Goal: Task Accomplishment & Management: Complete application form

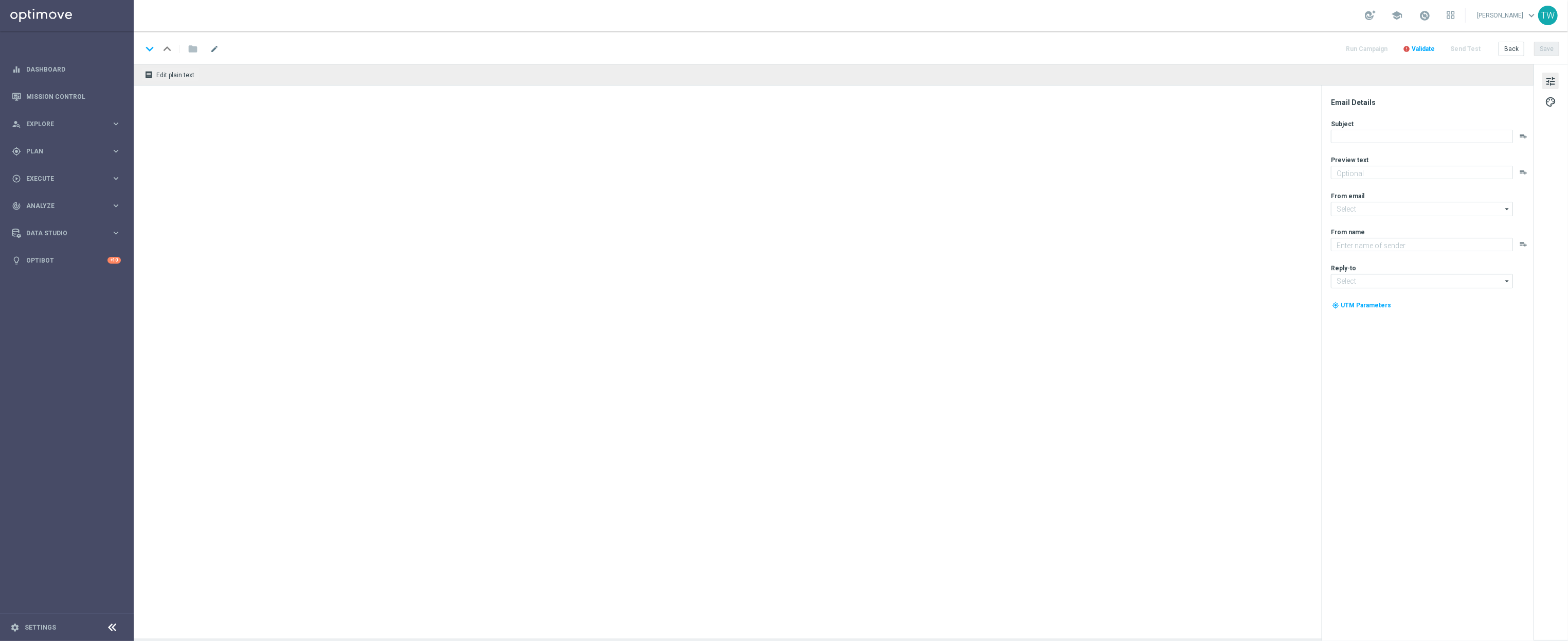
type textarea "Give it a whirl and see what's yours!"
type textarea "KenoGO"
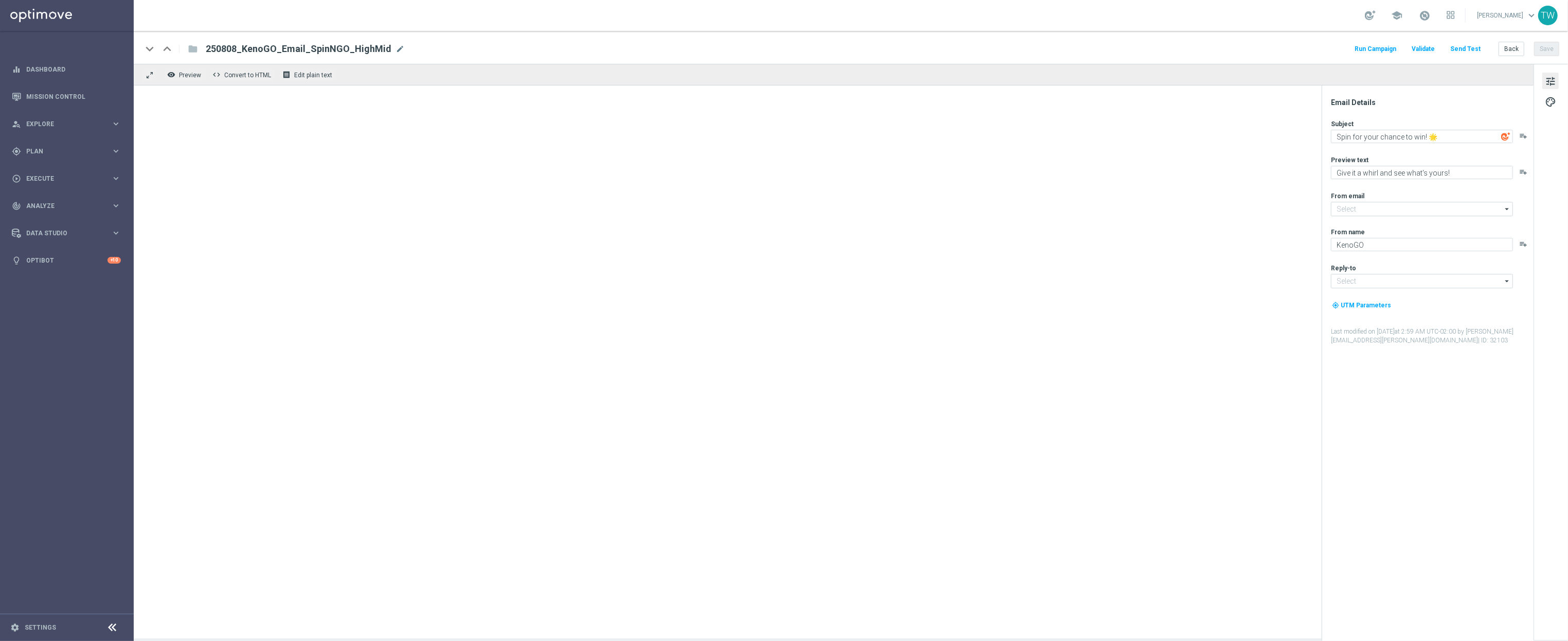
type input "[EMAIL_ADDRESS][DOMAIN_NAME]"
type textarea "Step up the oche - your free spin awaits!"
type input "[EMAIL_ADDRESS][DOMAIN_NAME]"
type textarea "KenoGO"
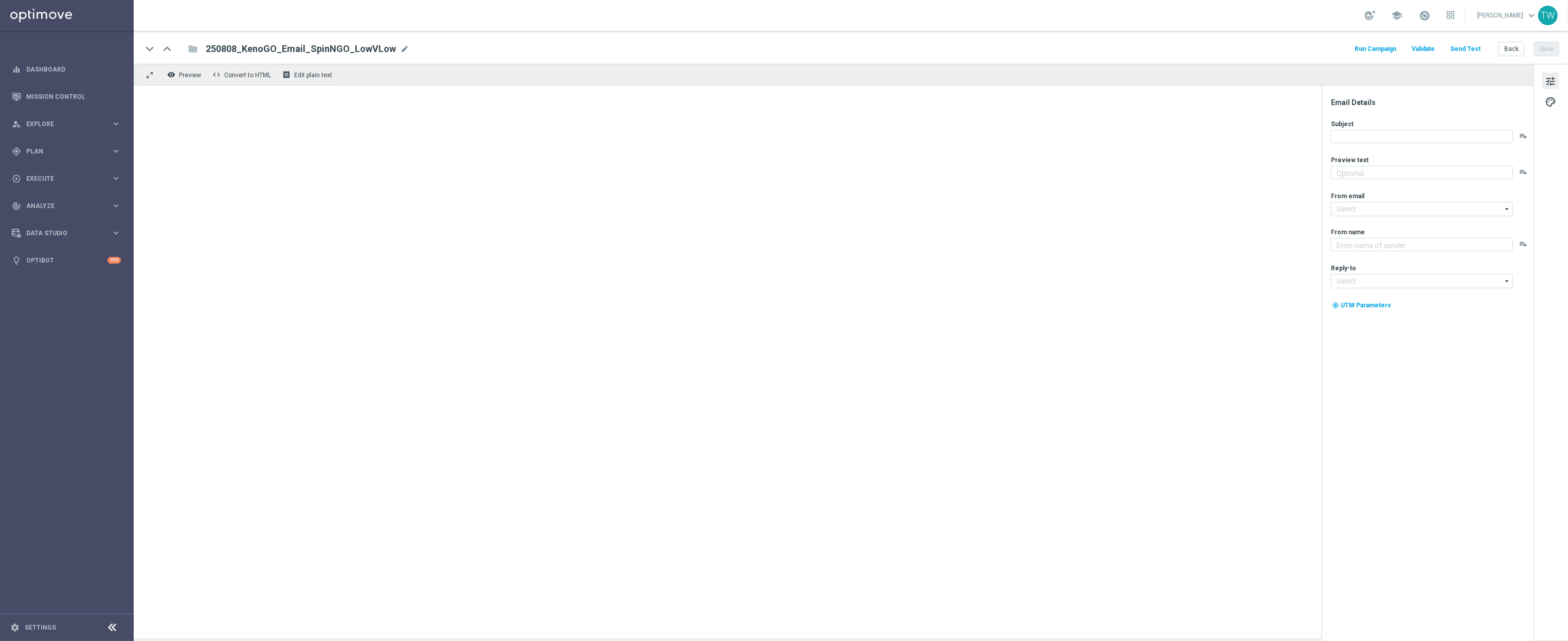
type input "[EMAIL_ADDRESS][DOMAIN_NAME]"
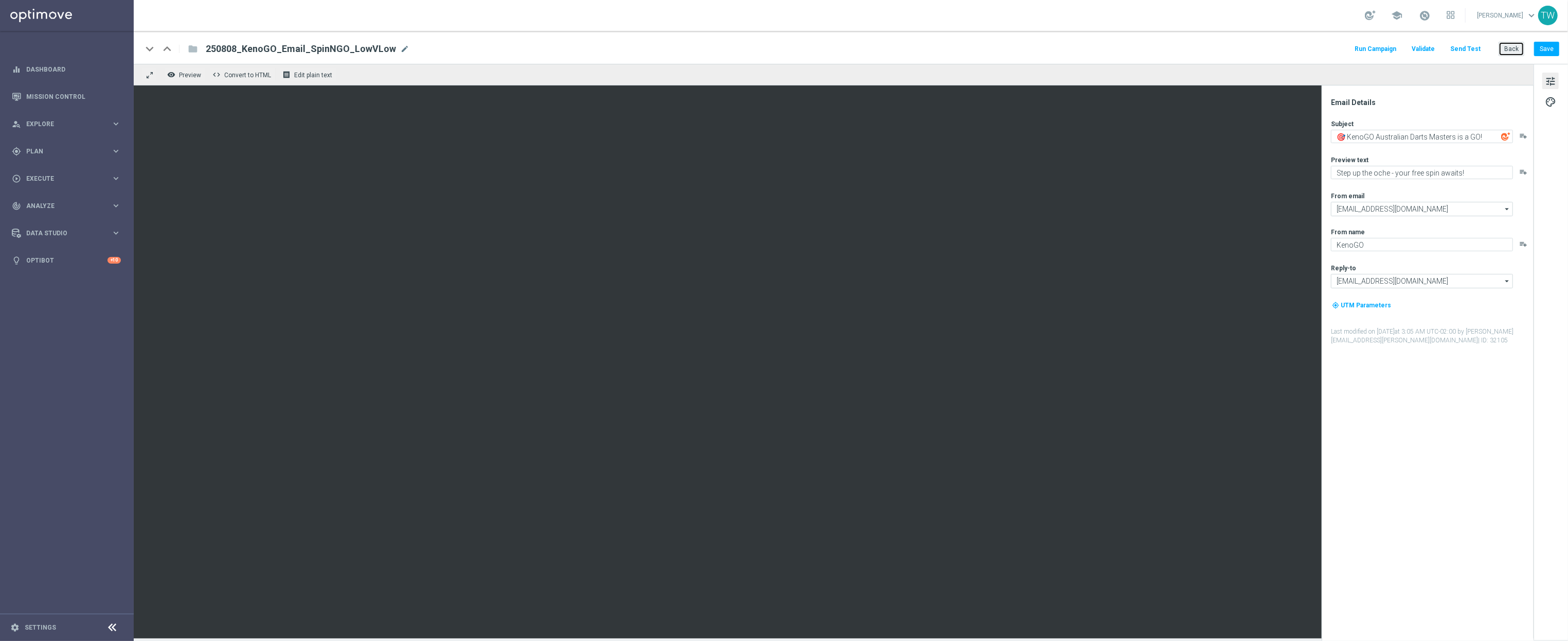
click at [1514, 49] on button "Back" at bounding box center [1512, 49] width 26 height 15
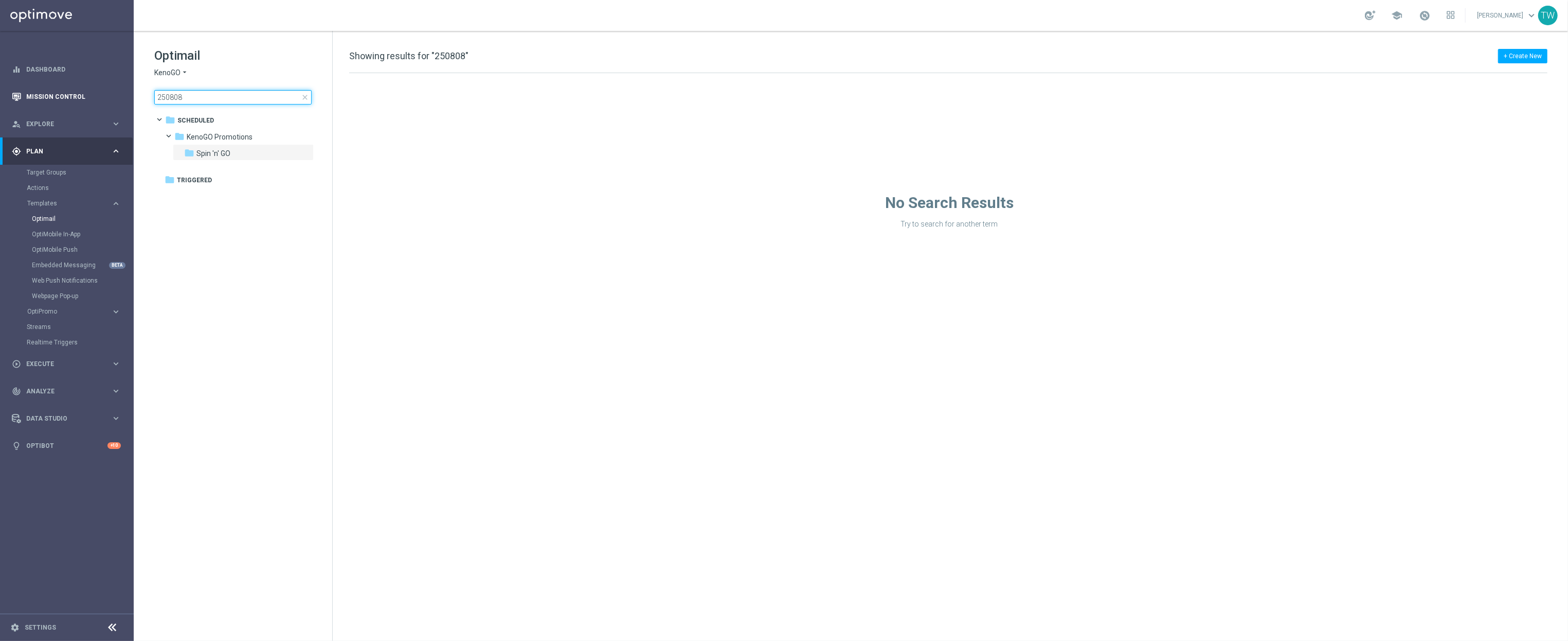
drag, startPoint x: 200, startPoint y: 94, endPoint x: 38, endPoint y: 94, distance: 162.0
click at [38, 94] on main "equalizer Dashboard Mission Control" at bounding box center [784, 320] width 1568 height 641
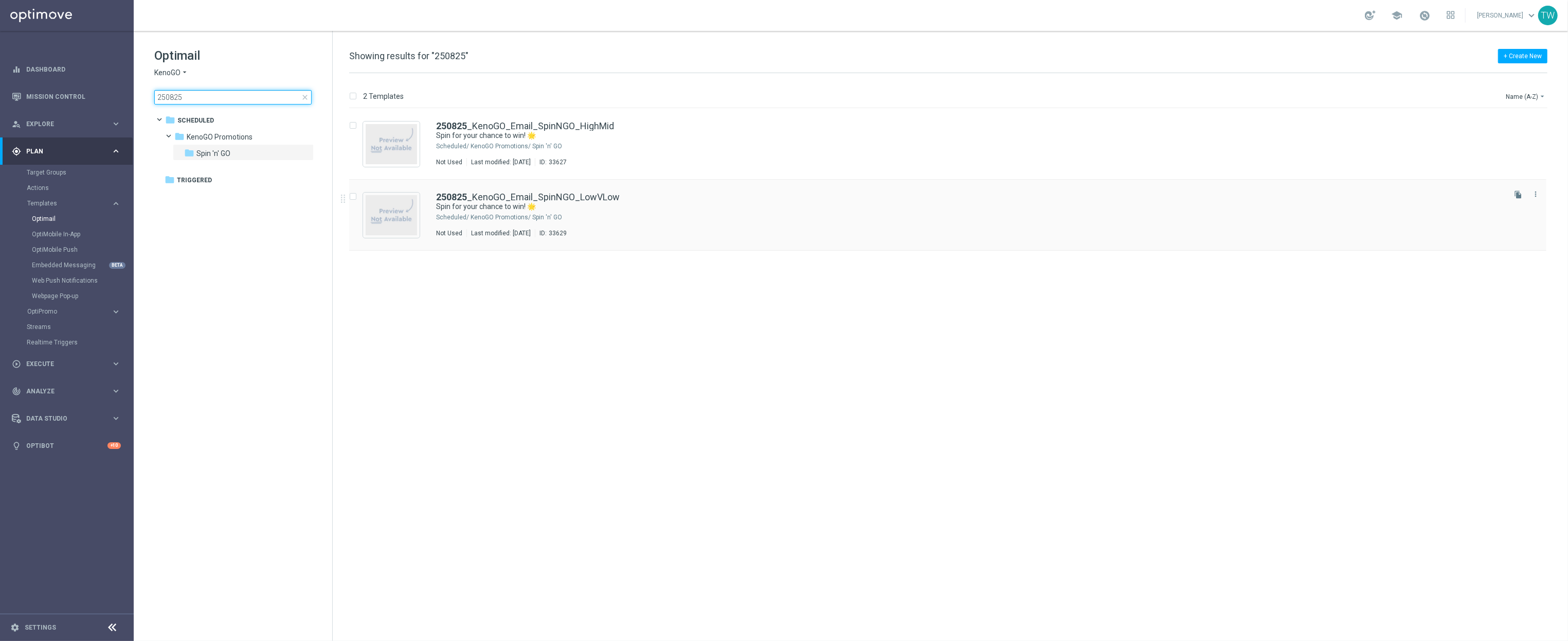
type input "250825"
click at [305, 94] on span "close" at bounding box center [305, 97] width 8 height 8
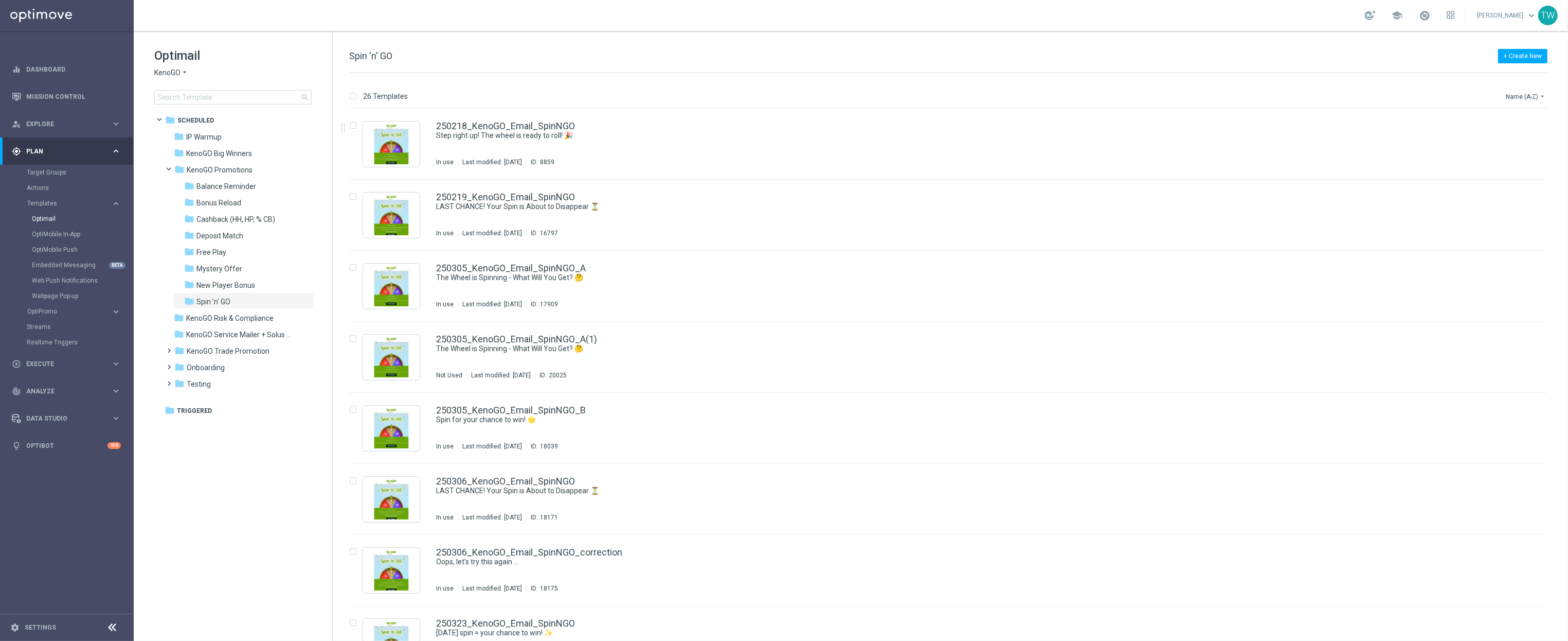
click at [1517, 87] on div "Name (A-Z) arrow_drop_down" at bounding box center [1526, 95] width 42 height 16
click at [1517, 95] on button "Name (A-Z) arrow_drop_down" at bounding box center [1526, 96] width 42 height 12
click at [1517, 140] on span "Date Modified (Newest)" at bounding box center [1508, 142] width 69 height 7
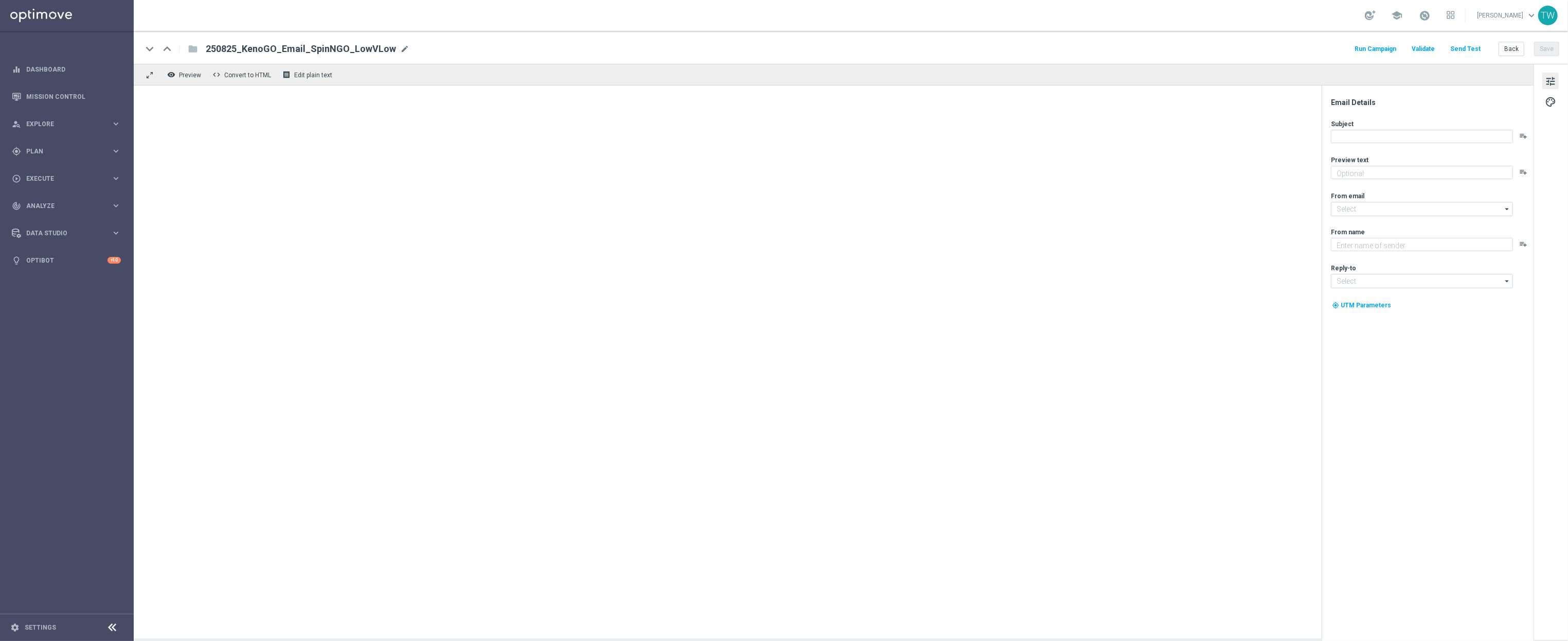
type textarea "Give it a whirl and see what's yours!"
type input "[EMAIL_ADDRESS][DOMAIN_NAME]"
type textarea "KenoGO"
type input "[EMAIL_ADDRESS][DOMAIN_NAME]"
type textarea "Give it a whirl and see what's yours!"
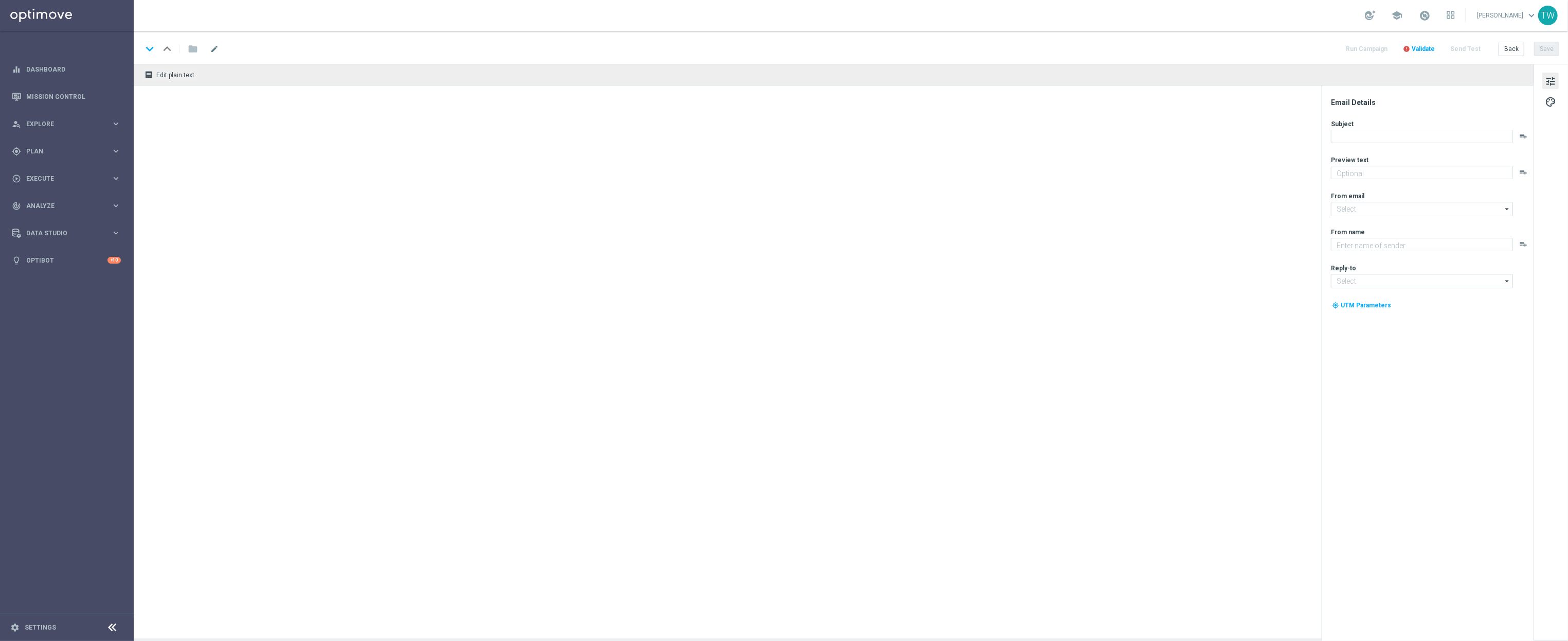
type input "[EMAIL_ADDRESS][DOMAIN_NAME]"
type textarea "KenoGO"
type input "support@kenogo.com.au"
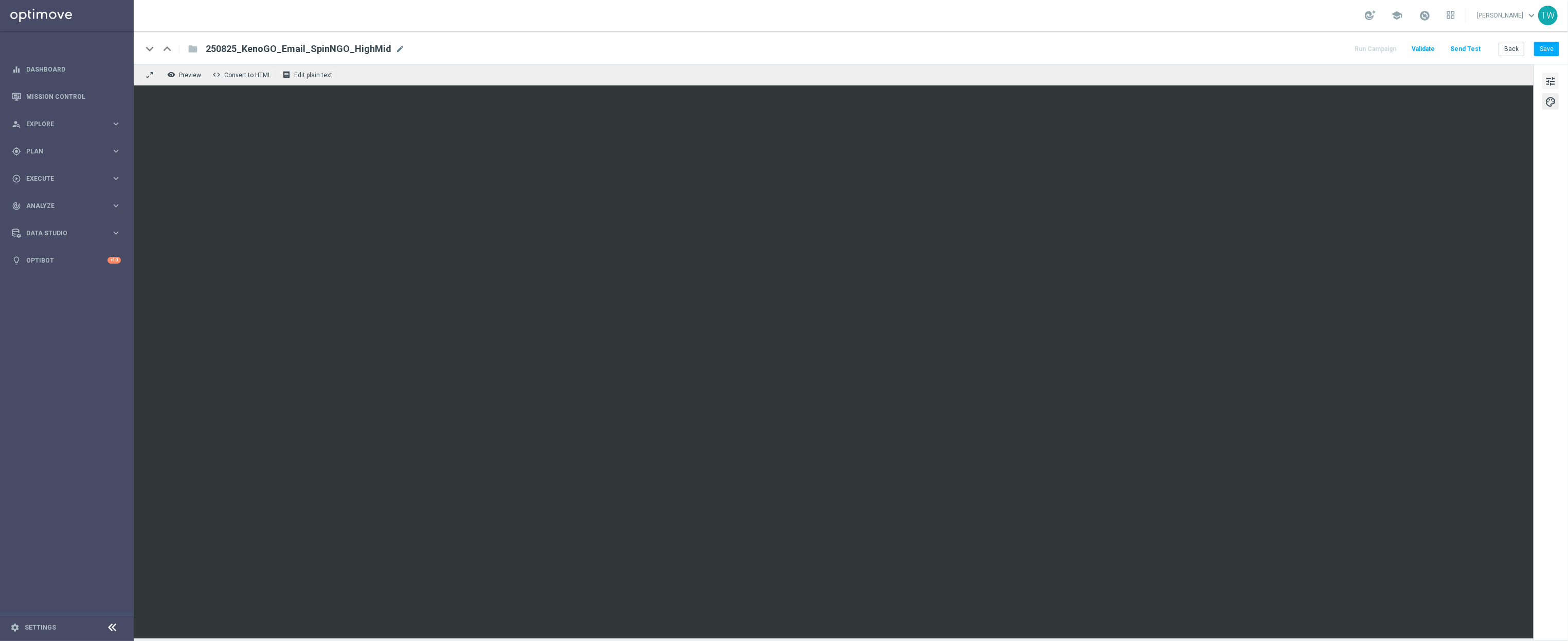
click at [1546, 79] on span "tune" at bounding box center [1551, 81] width 11 height 13
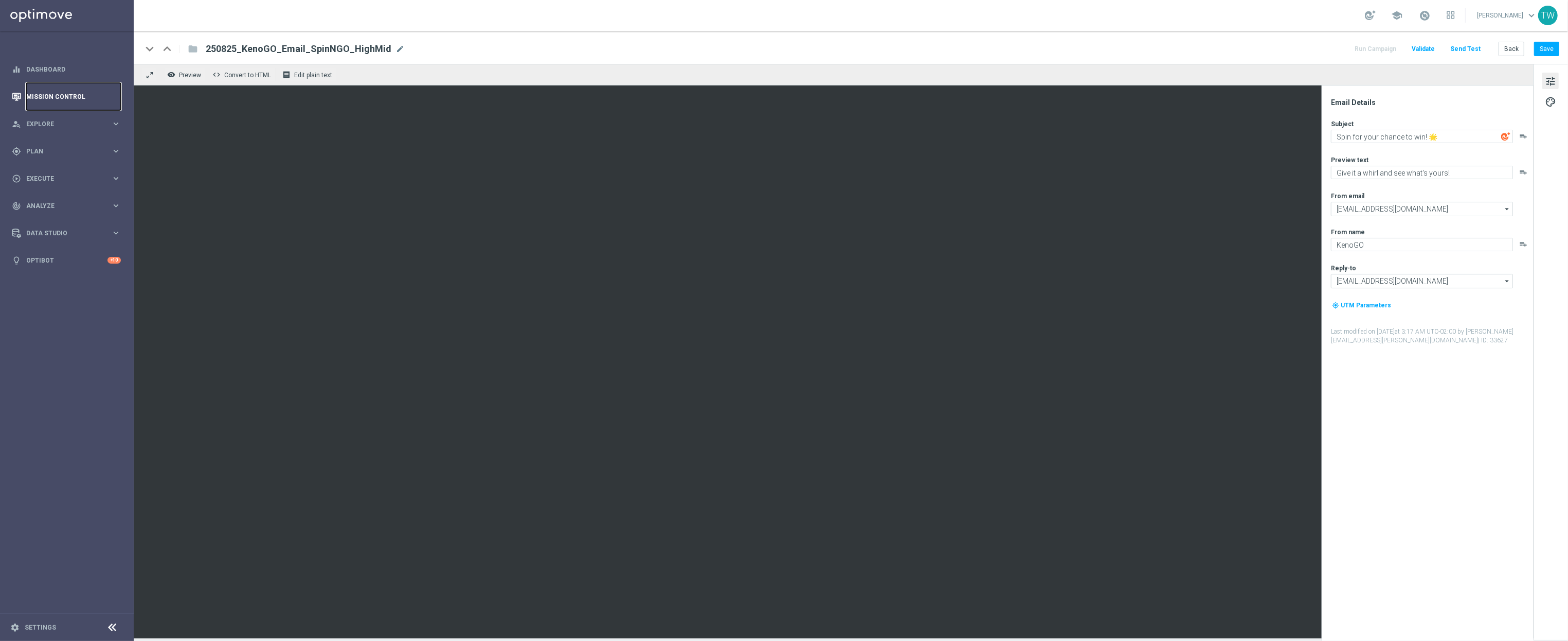
click at [91, 99] on link "Mission Control" at bounding box center [73, 96] width 95 height 27
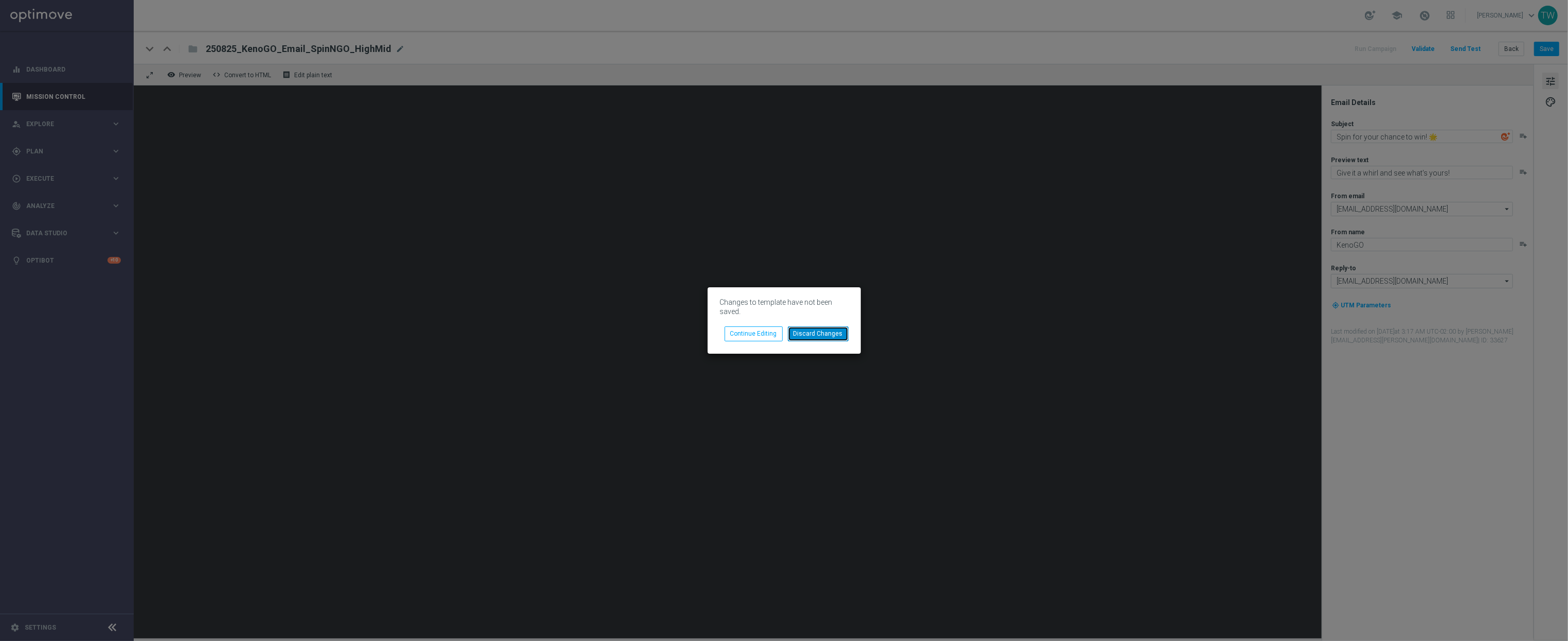
click at [815, 333] on button "Discard Changes" at bounding box center [818, 334] width 60 height 15
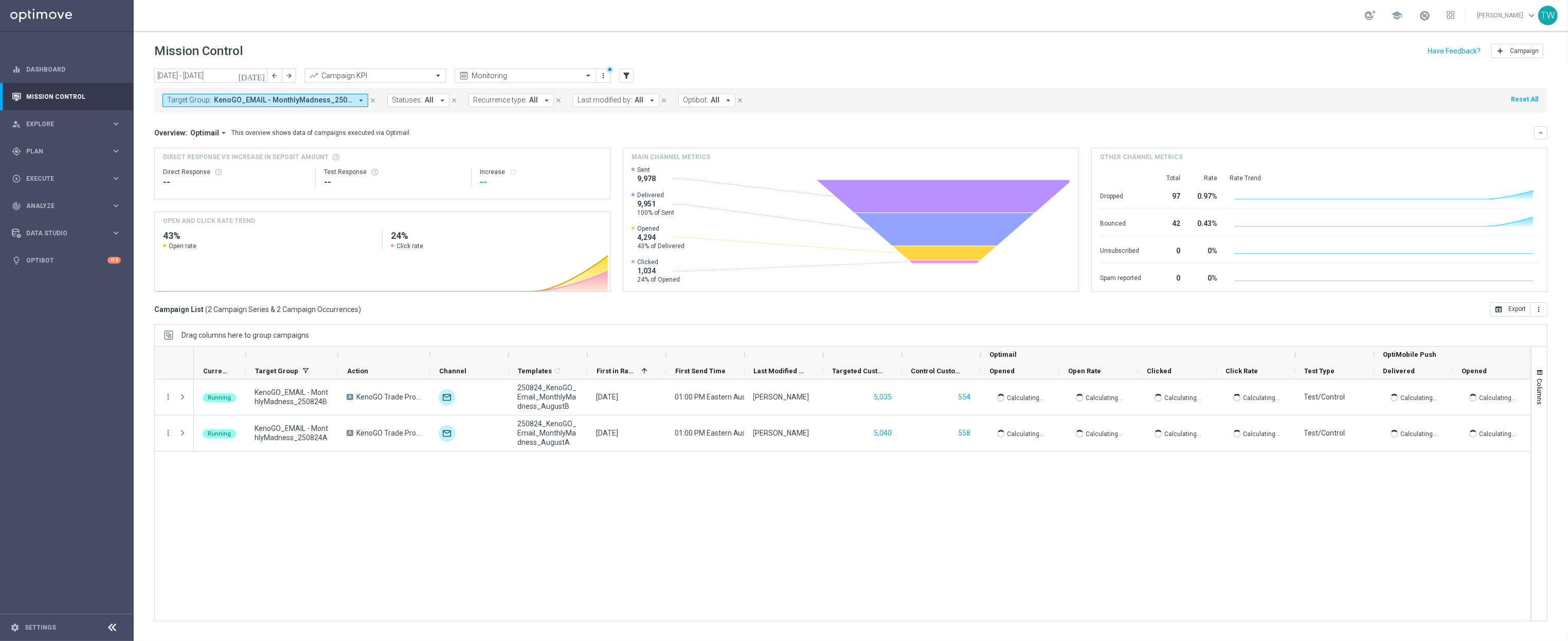
click at [264, 101] on span "KenoGO_EMAIL - MonthlyMadness_250824A, KenoGO_EMAIL - MonthlyMadness_250824B, M…" at bounding box center [283, 100] width 139 height 9
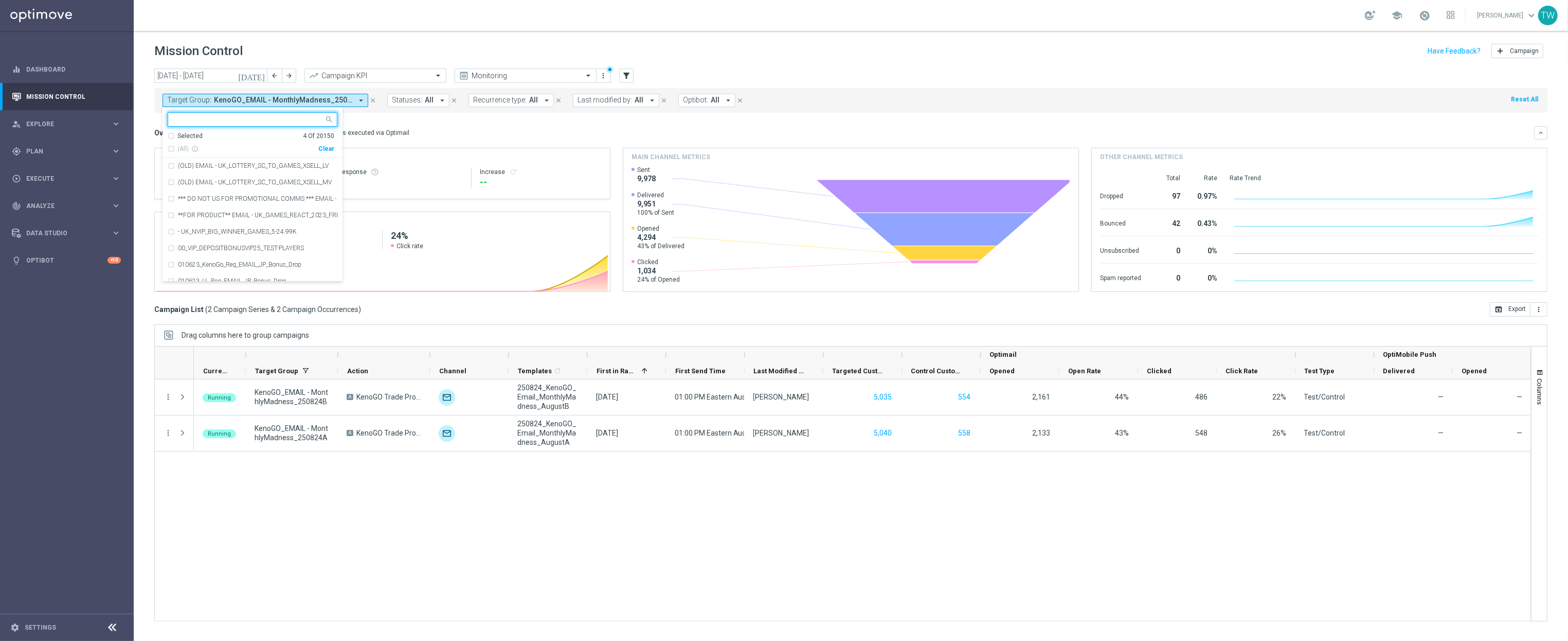
click at [0, 0] on div "Clear" at bounding box center [0, 0] width 0 height 0
click at [258, 121] on input "text" at bounding box center [248, 119] width 151 height 9
click at [224, 149] on span "(All Search Results)" at bounding box center [205, 149] width 56 height 9
type input "250825"
click at [426, 132] on div "Overview: Optimail arrow_drop_down This overview shows data of campaigns execut…" at bounding box center [844, 132] width 1380 height 9
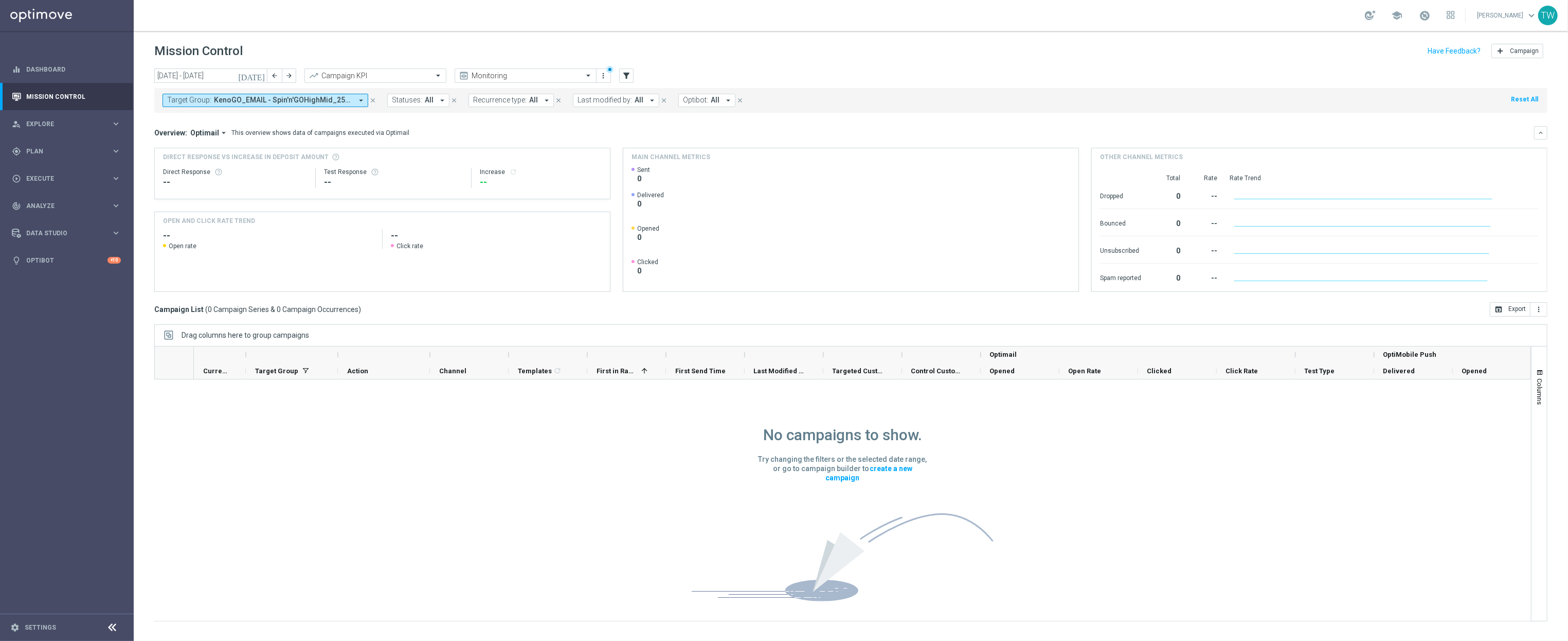
click at [258, 74] on icon "[DATE]" at bounding box center [252, 75] width 28 height 9
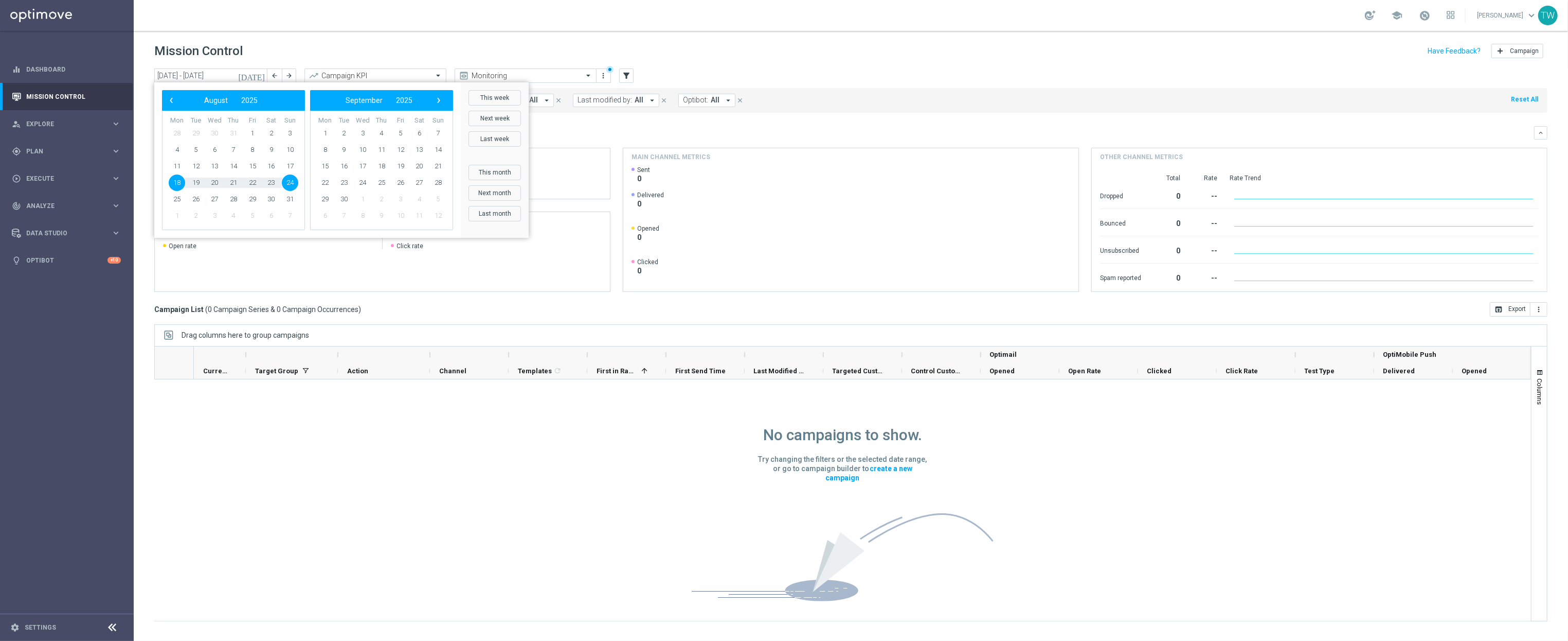
drag, startPoint x: 495, startPoint y: 96, endPoint x: 600, endPoint y: 118, distance: 107.3
click at [497, 98] on button "This week" at bounding box center [495, 97] width 52 height 16
type input "25 Aug 2025 - 31 Aug 2025"
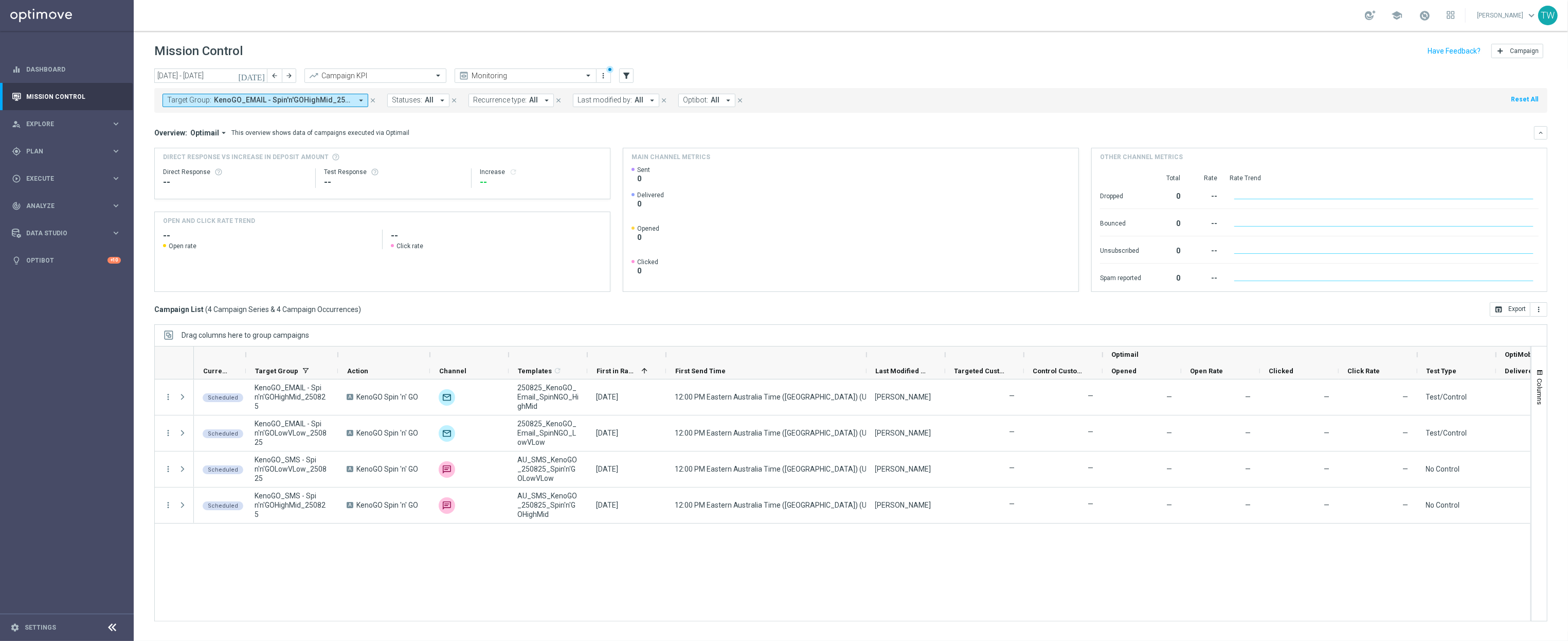
drag, startPoint x: 745, startPoint y: 355, endPoint x: 864, endPoint y: 356, distance: 119.0
click at [864, 356] on div at bounding box center [866, 354] width 4 height 16
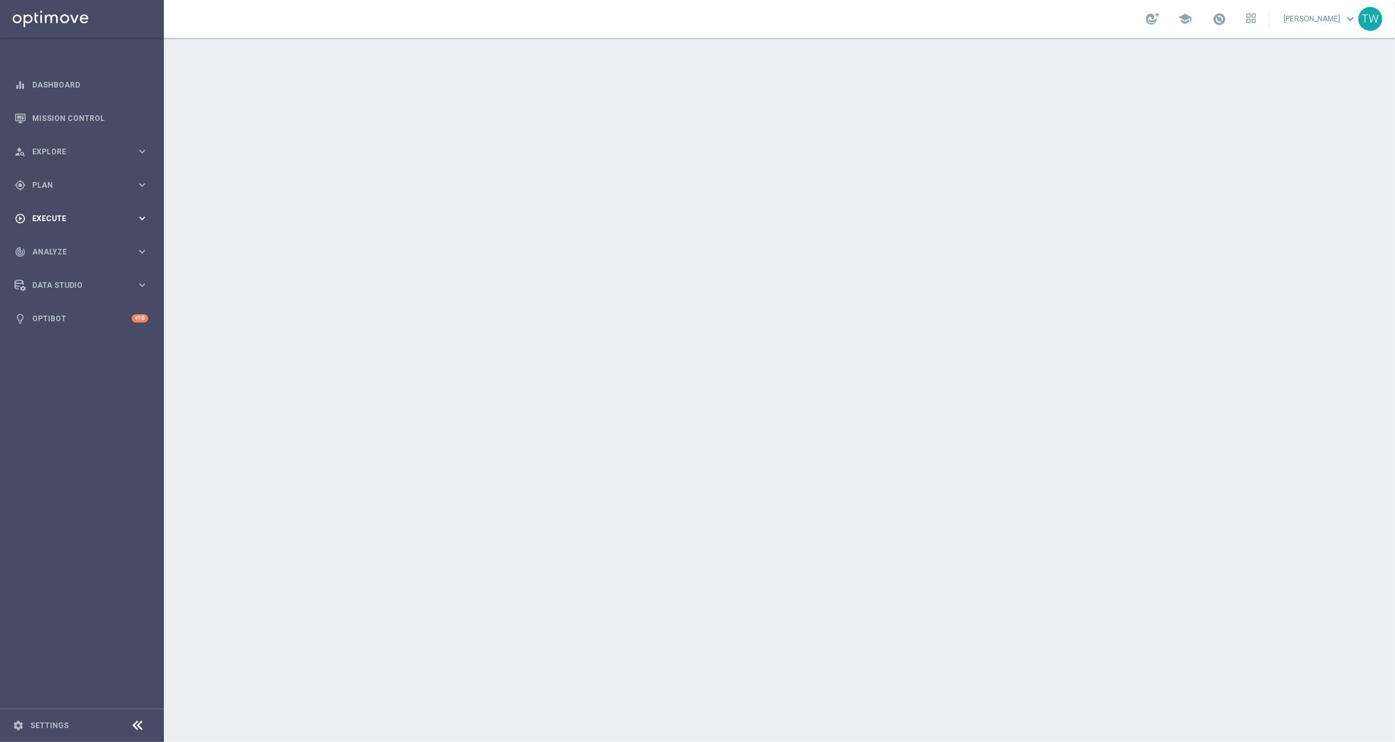
click at [118, 214] on div "play_circle_outline Execute" at bounding box center [75, 218] width 122 height 11
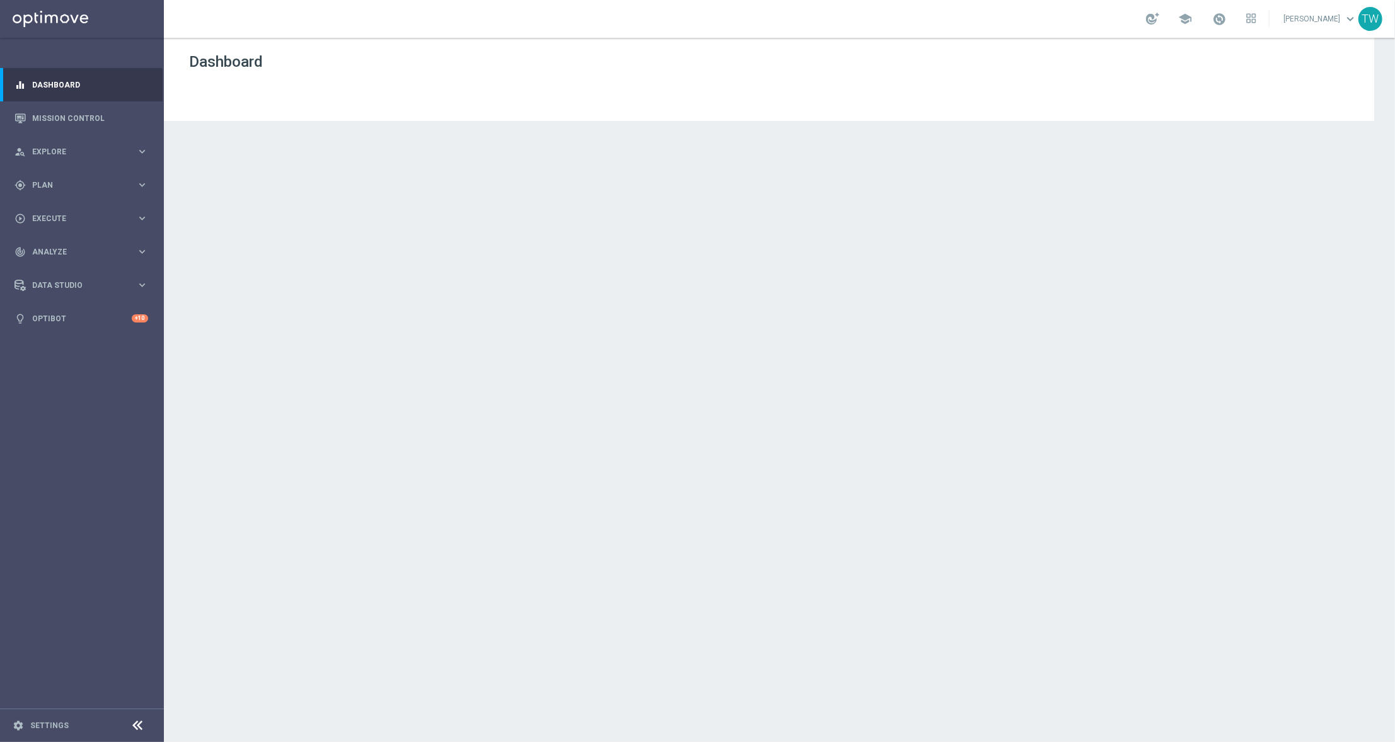
click at [58, 249] on div "track_changes Analyze" at bounding box center [75, 251] width 122 height 11
click at [62, 222] on span "Execute" at bounding box center [84, 219] width 104 height 8
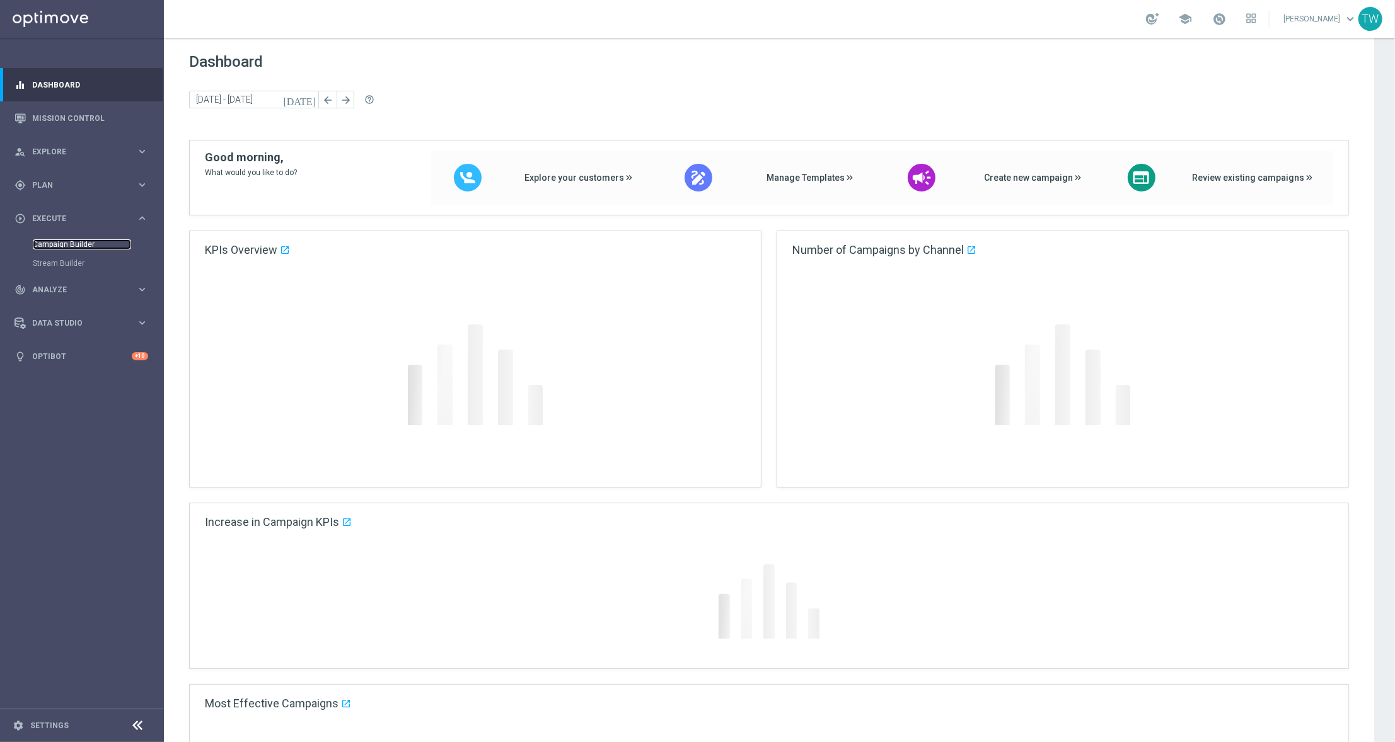
click at [57, 241] on link "Campaign Builder" at bounding box center [82, 244] width 98 height 10
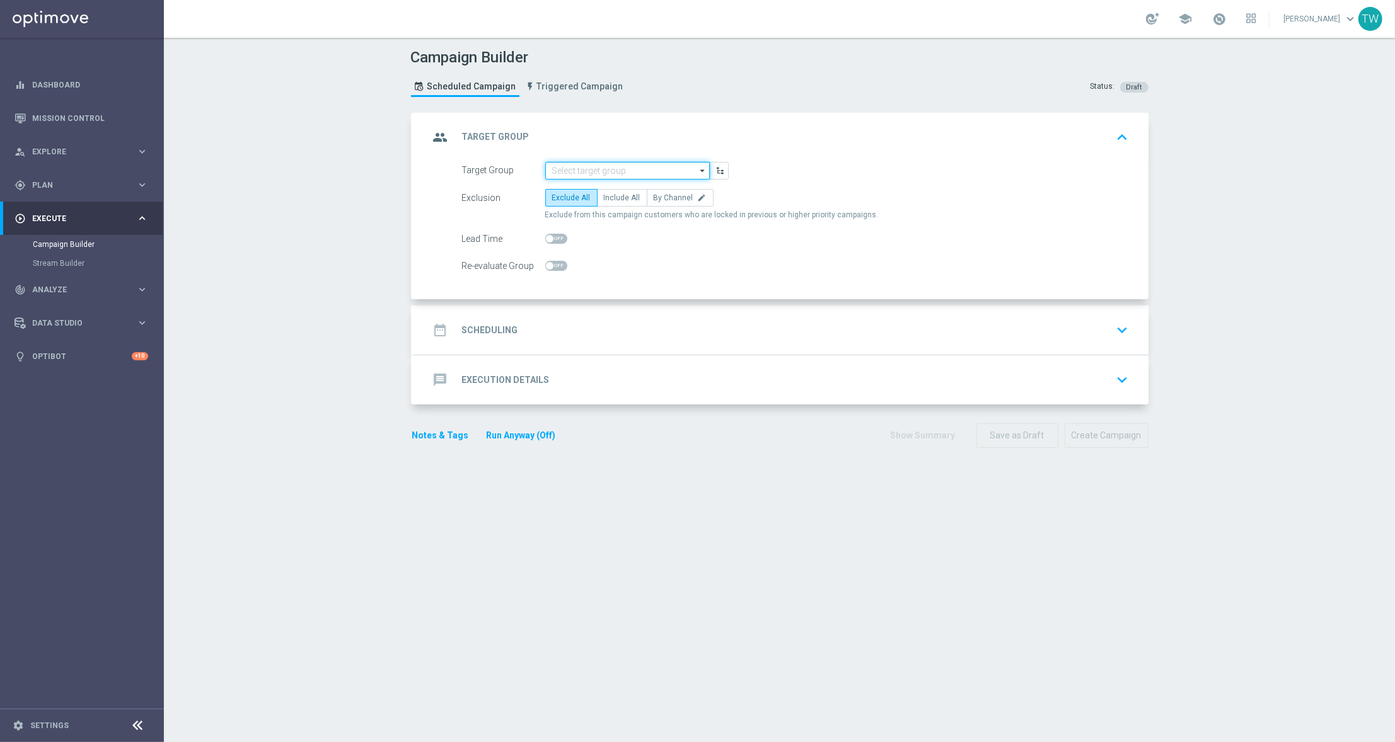
click at [627, 173] on input at bounding box center [627, 171] width 164 height 18
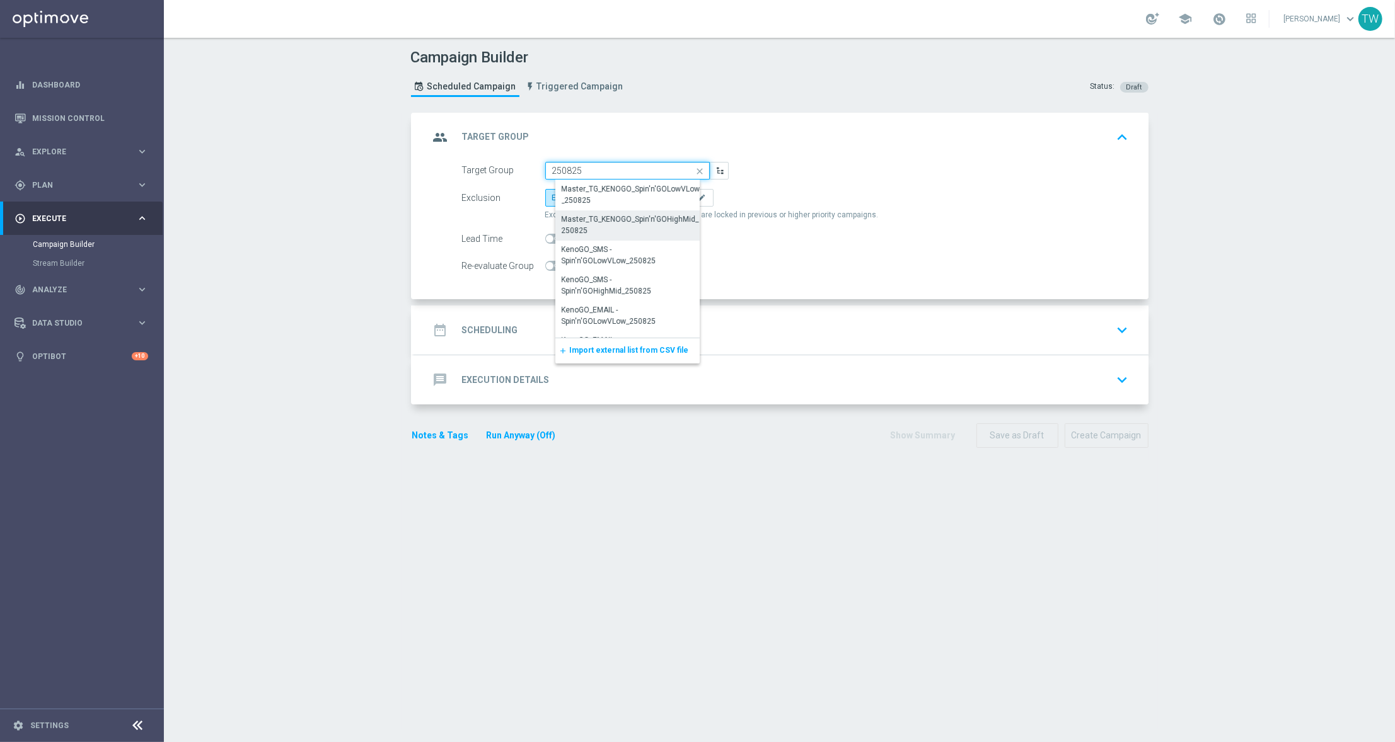
scroll to position [23, 0]
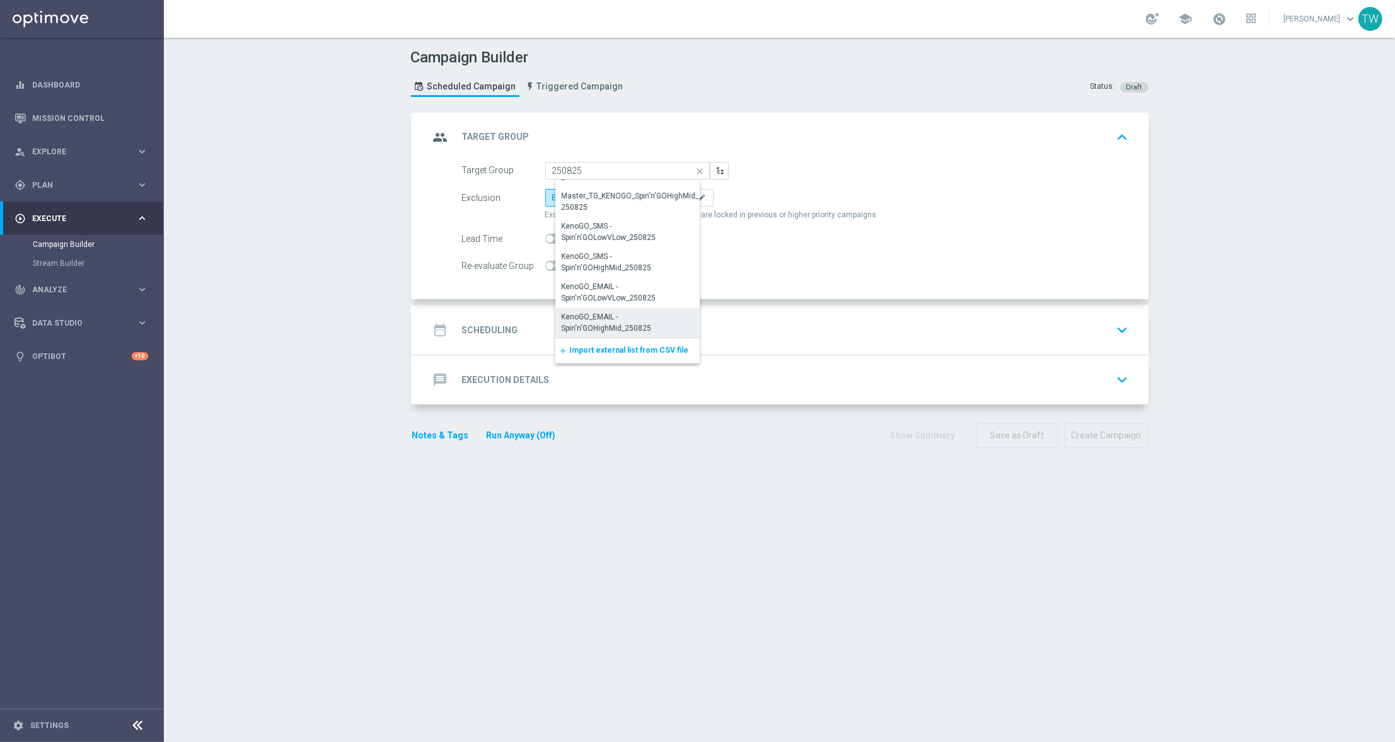
click at [663, 334] on div "KenoGO_EMAIL - Spin'n'GOHighMid_250825" at bounding box center [632, 322] width 154 height 29
type input "KenoGO_EMAIL - Spin'n'GOHighMid_250825"
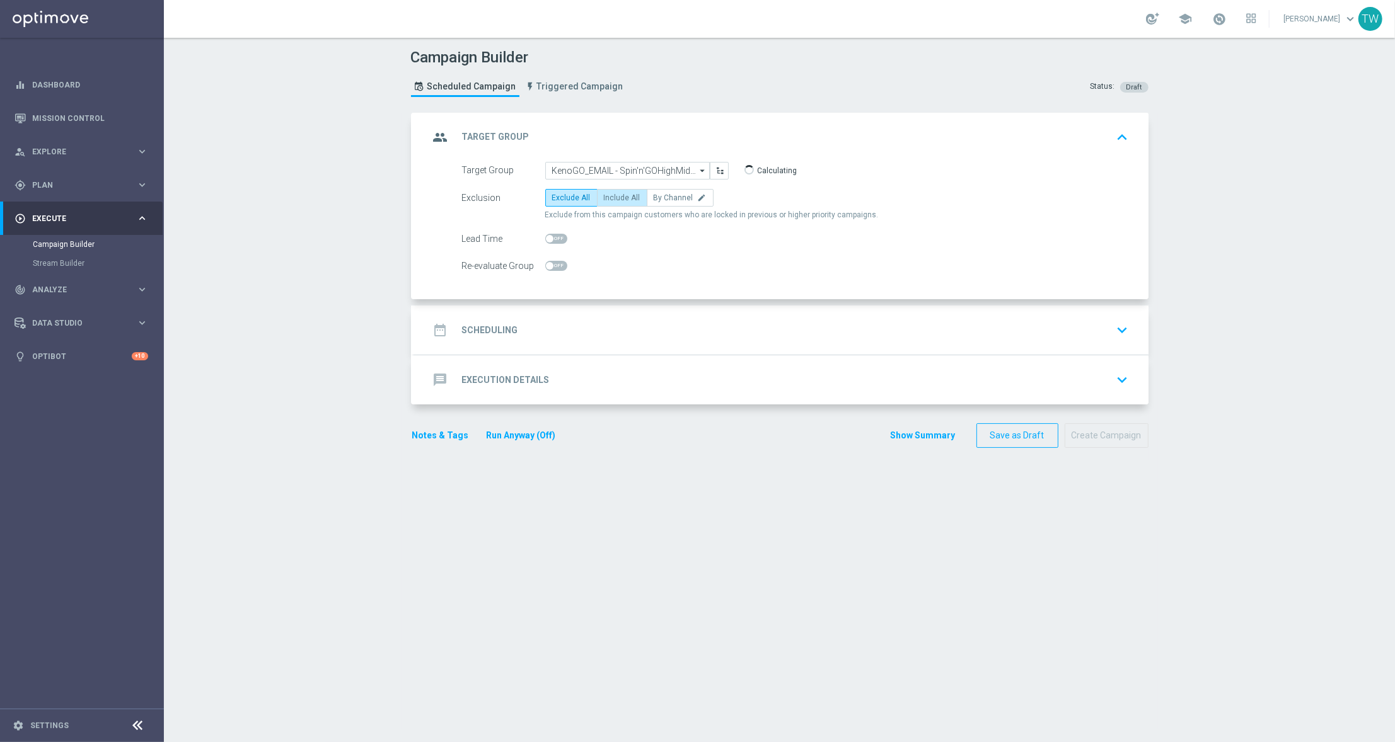
click at [619, 199] on span "Include All" at bounding box center [622, 197] width 37 height 9
click at [612, 199] on input "Include All" at bounding box center [608, 200] width 8 height 8
radio input "true"
click at [610, 353] on div "date_range Scheduling keyboard_arrow_down" at bounding box center [781, 330] width 734 height 49
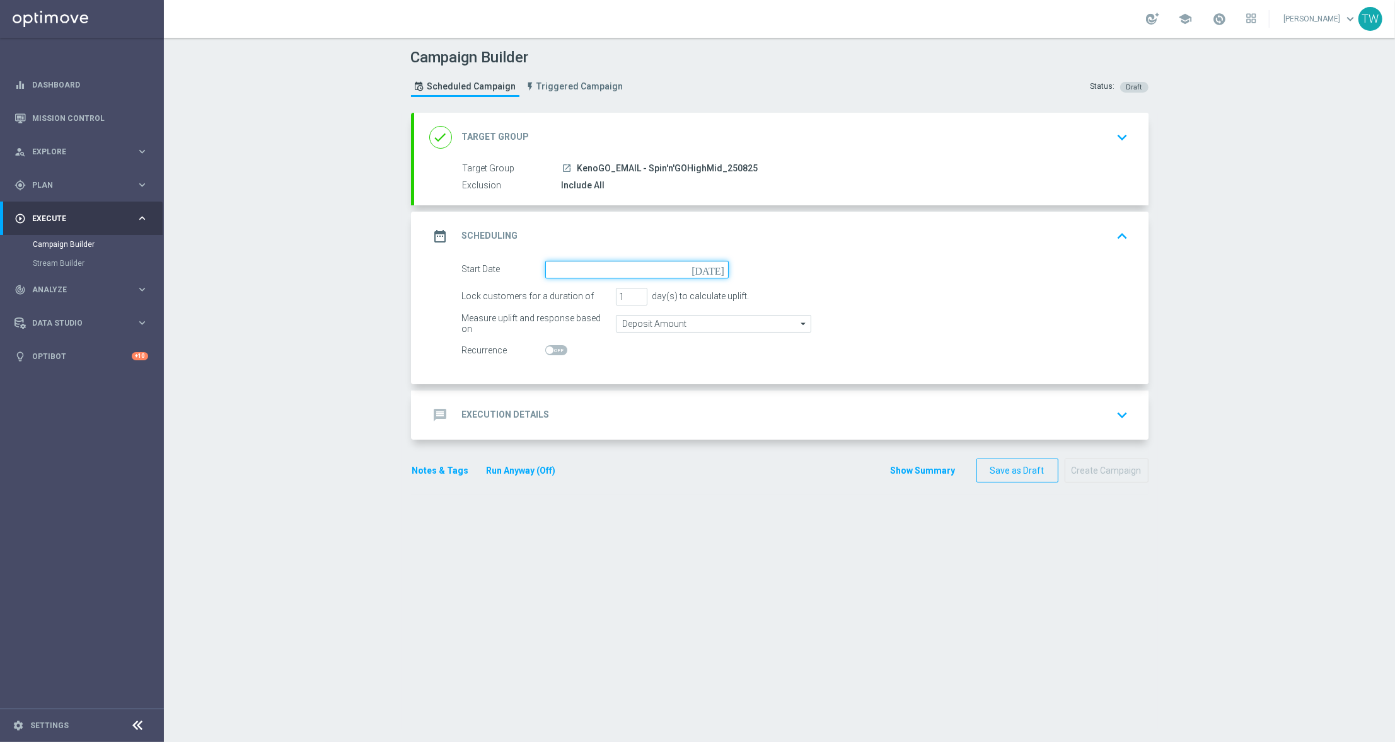
click at [601, 274] on input at bounding box center [636, 270] width 183 height 18
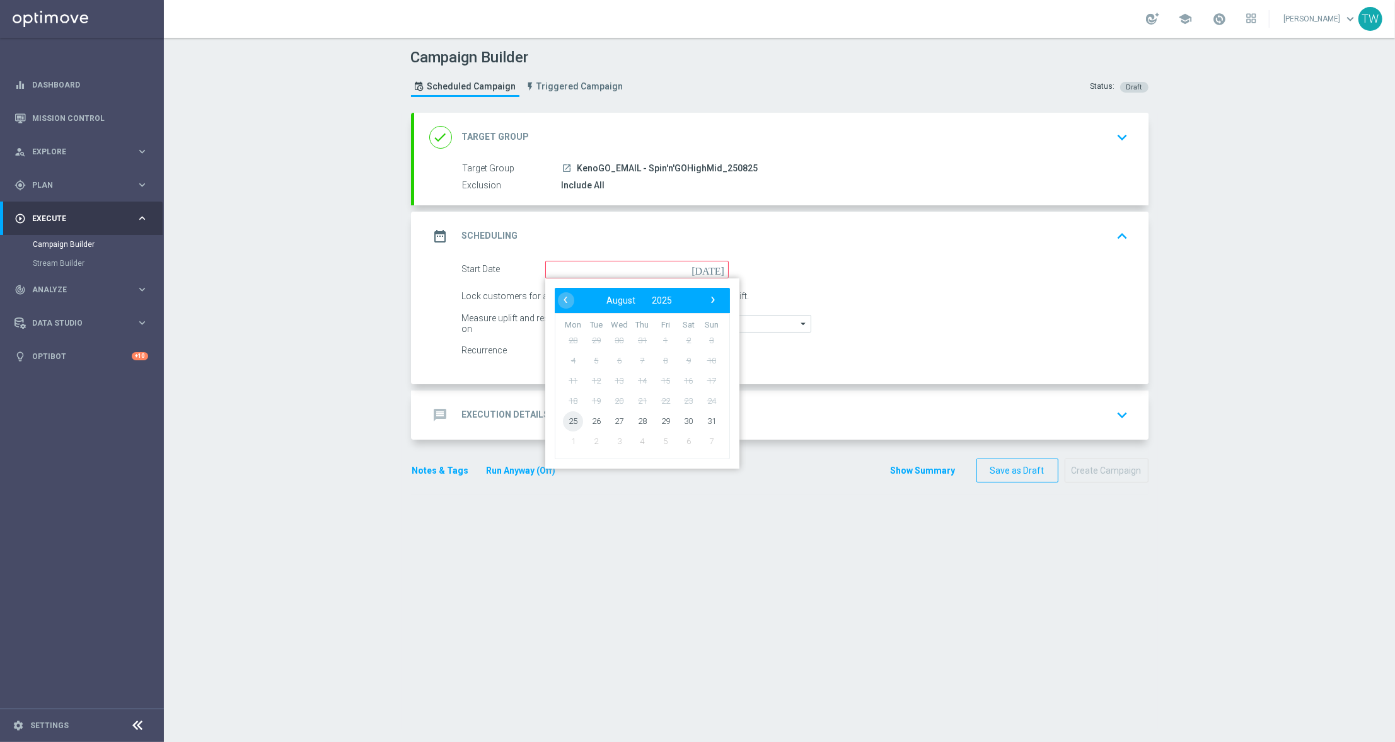
click at [574, 421] on span "25" at bounding box center [573, 421] width 20 height 20
type input "[DATE]"
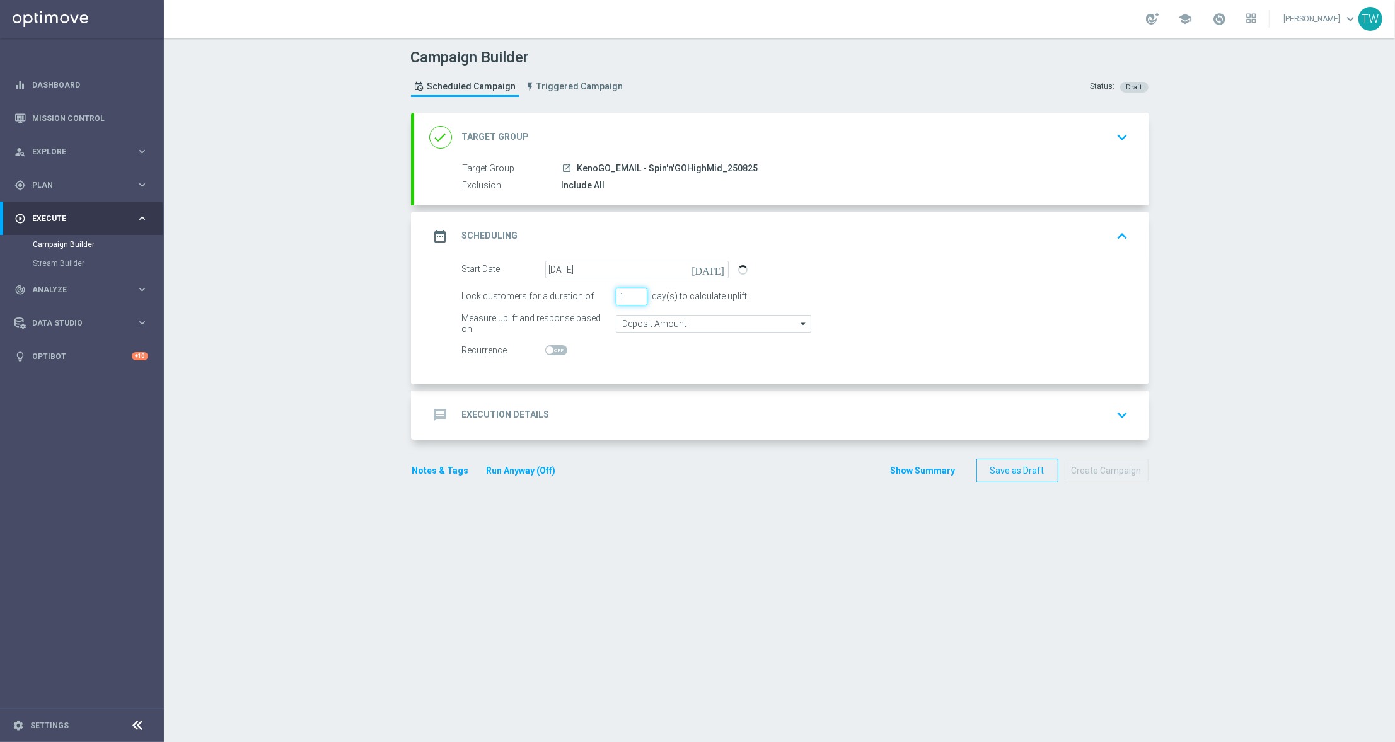
click at [642, 293] on input "1" at bounding box center [632, 297] width 32 height 18
type input "2"
click at [639, 293] on input "2" at bounding box center [632, 297] width 32 height 18
click at [570, 409] on div "message Execution Details keyboard_arrow_down" at bounding box center [781, 415] width 704 height 24
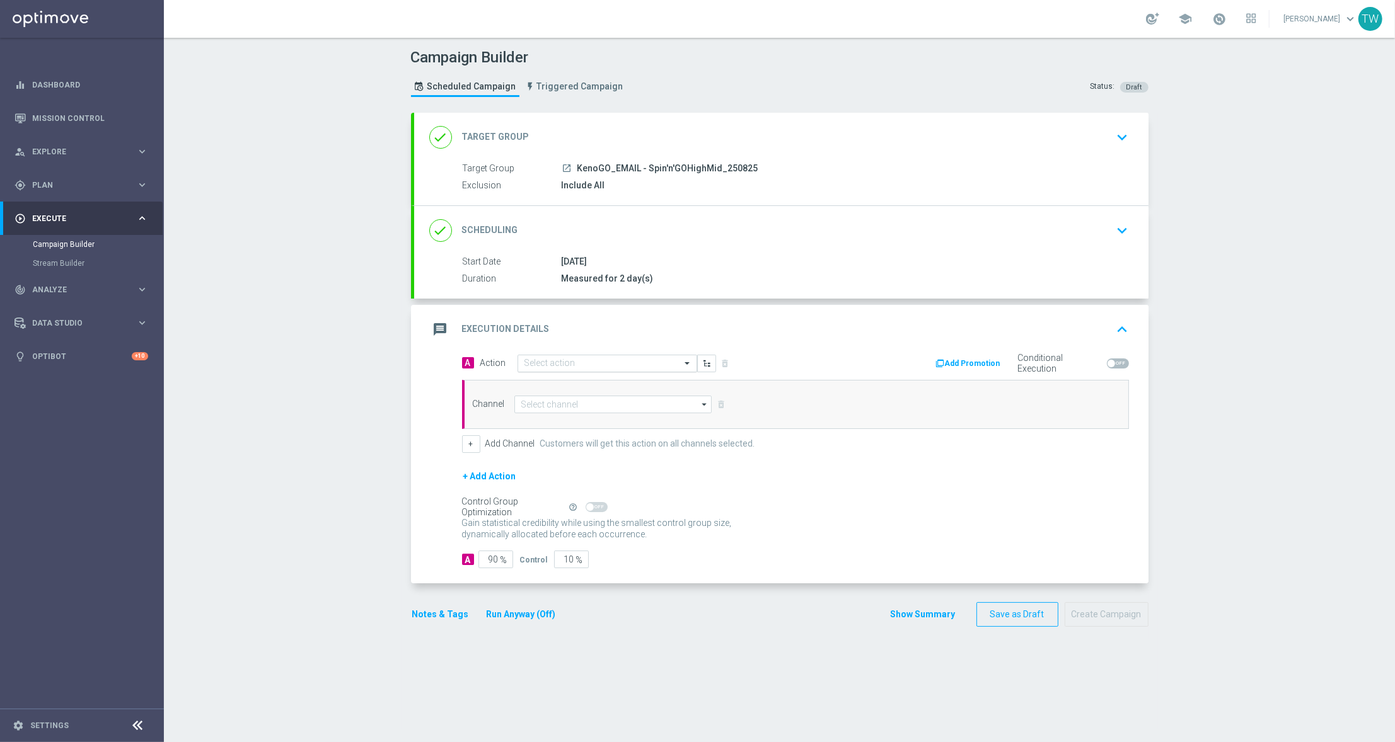
click at [537, 370] on div "Select action" at bounding box center [607, 364] width 180 height 18
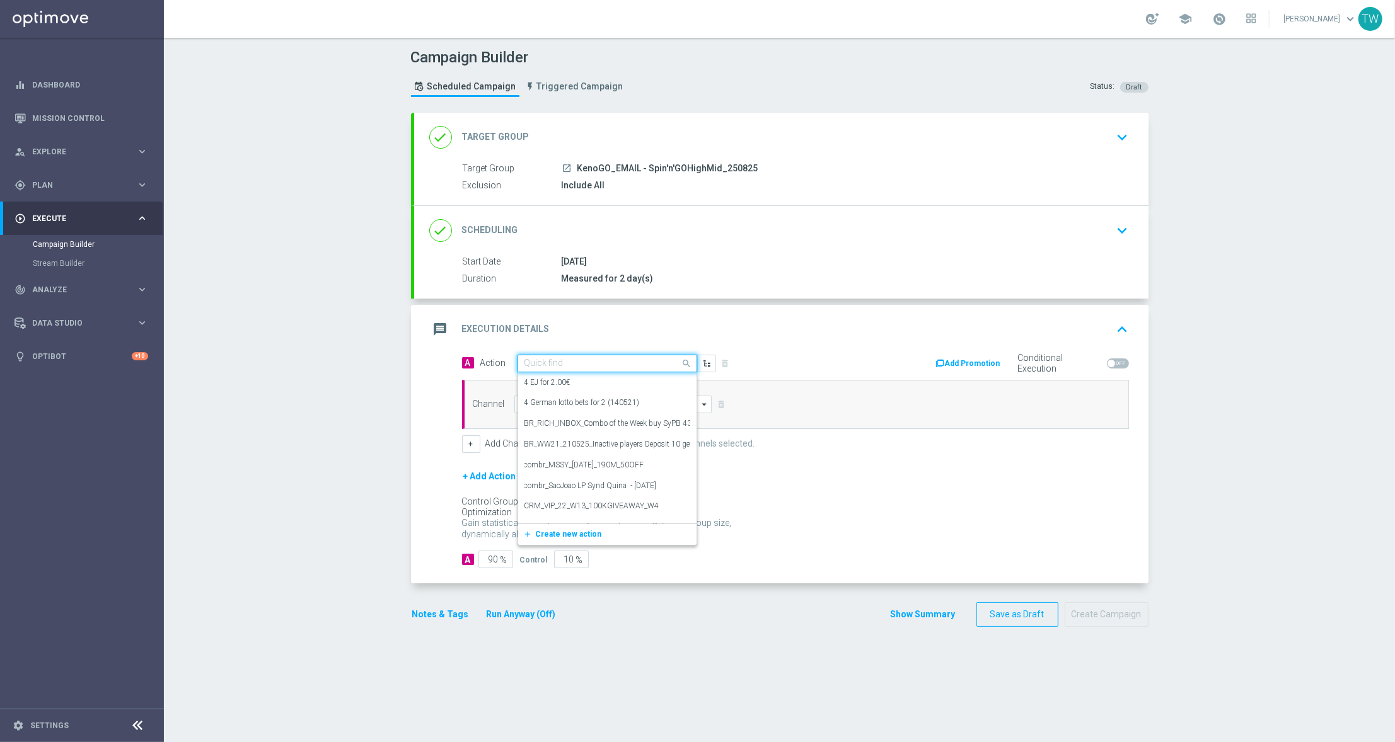
click at [539, 367] on input "text" at bounding box center [594, 364] width 141 height 11
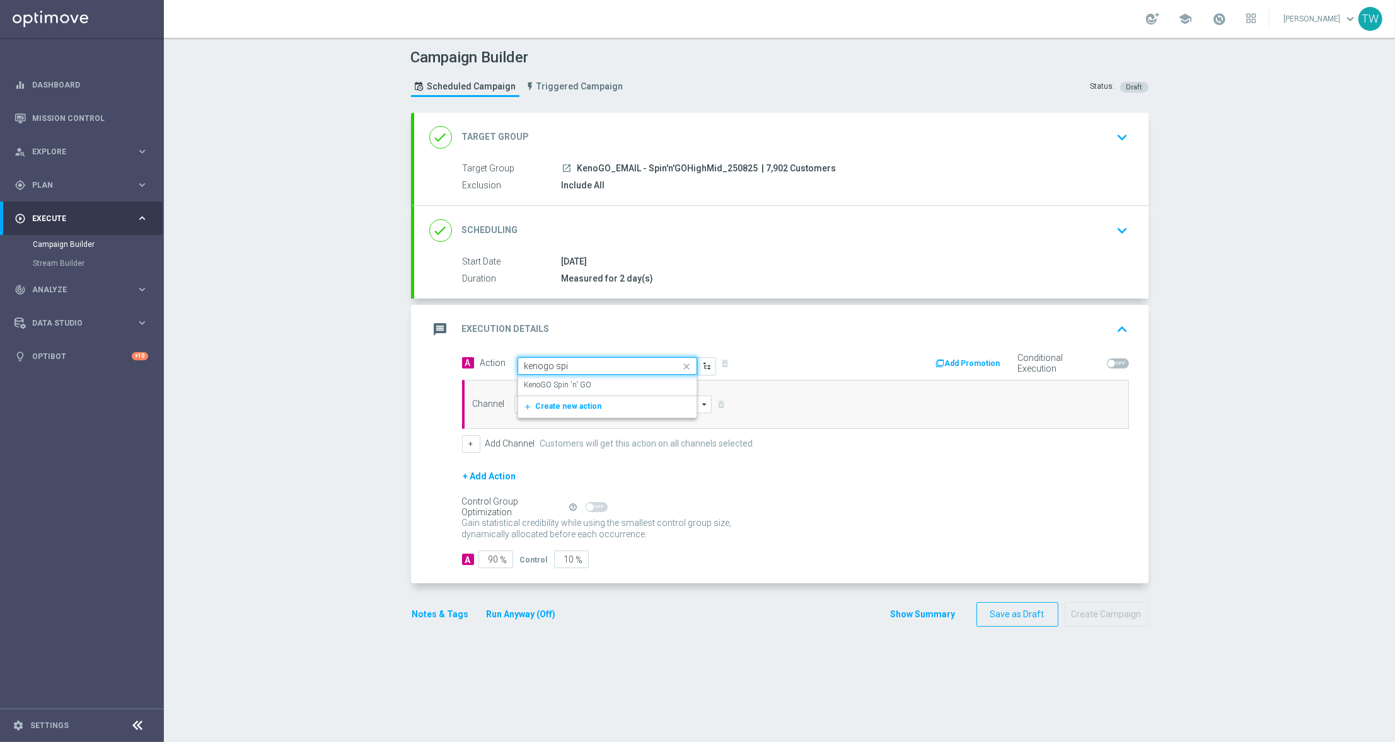
type input "kenogo spin"
click at [541, 381] on label "KenoGO Spin 'n' GO" at bounding box center [557, 385] width 67 height 11
drag, startPoint x: 609, startPoint y: 405, endPoint x: 597, endPoint y: 396, distance: 15.4
click at [609, 405] on input at bounding box center [613, 405] width 198 height 18
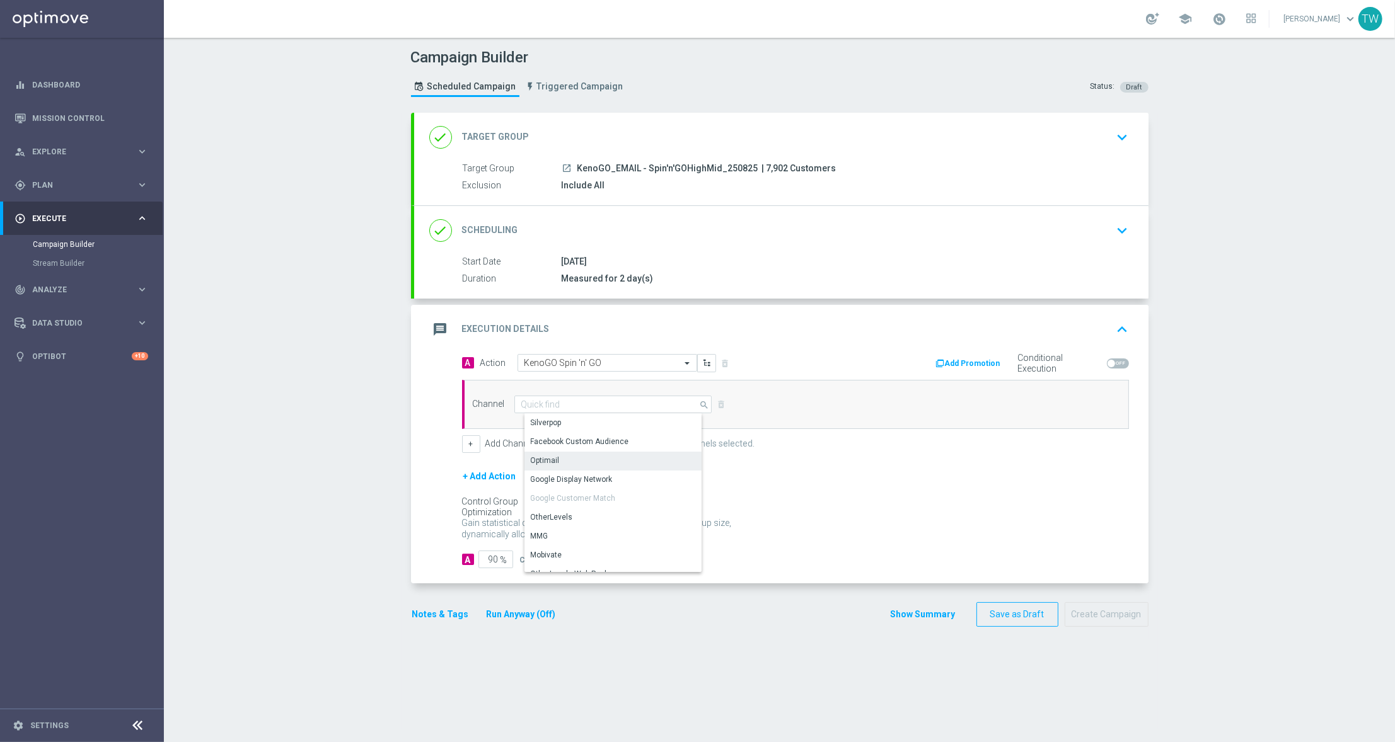
click at [602, 455] on div "Optimail" at bounding box center [617, 461] width 187 height 18
type input "Optimail"
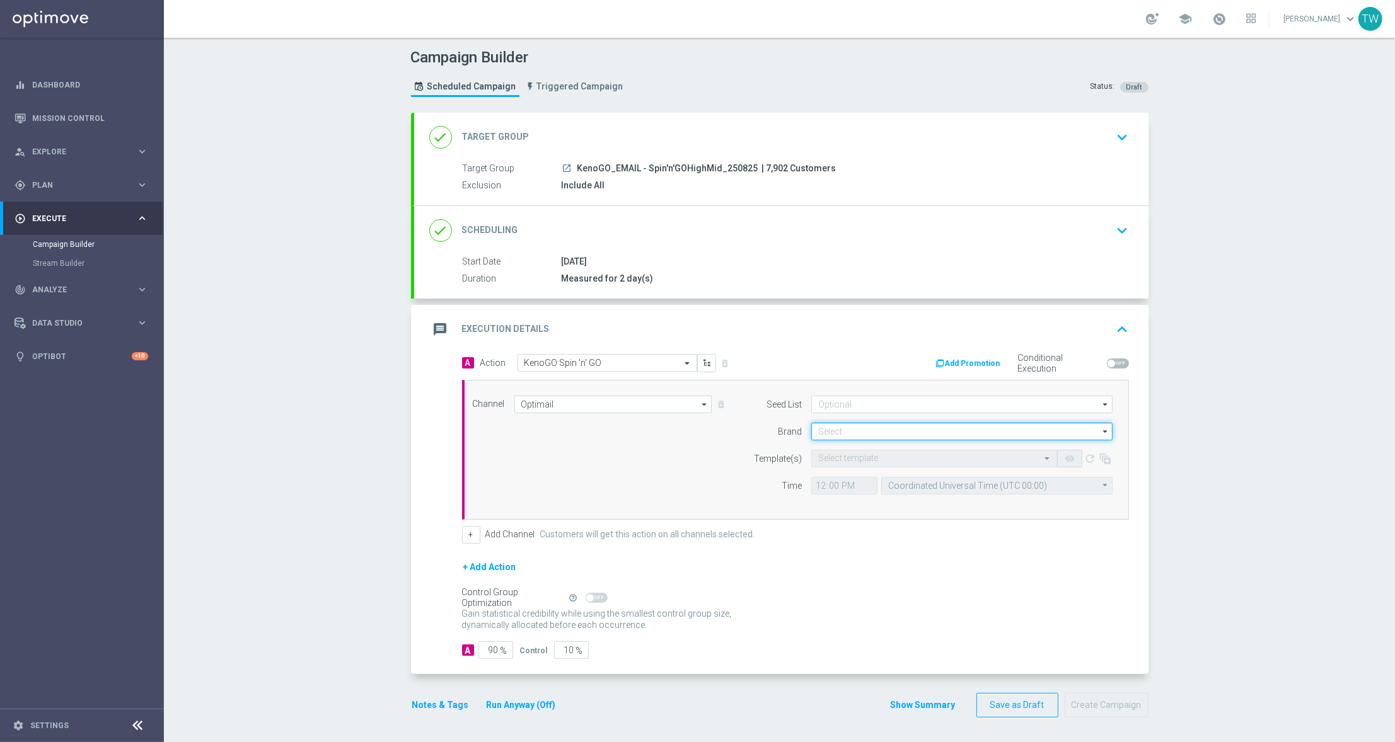
click at [923, 438] on input at bounding box center [961, 432] width 301 height 18
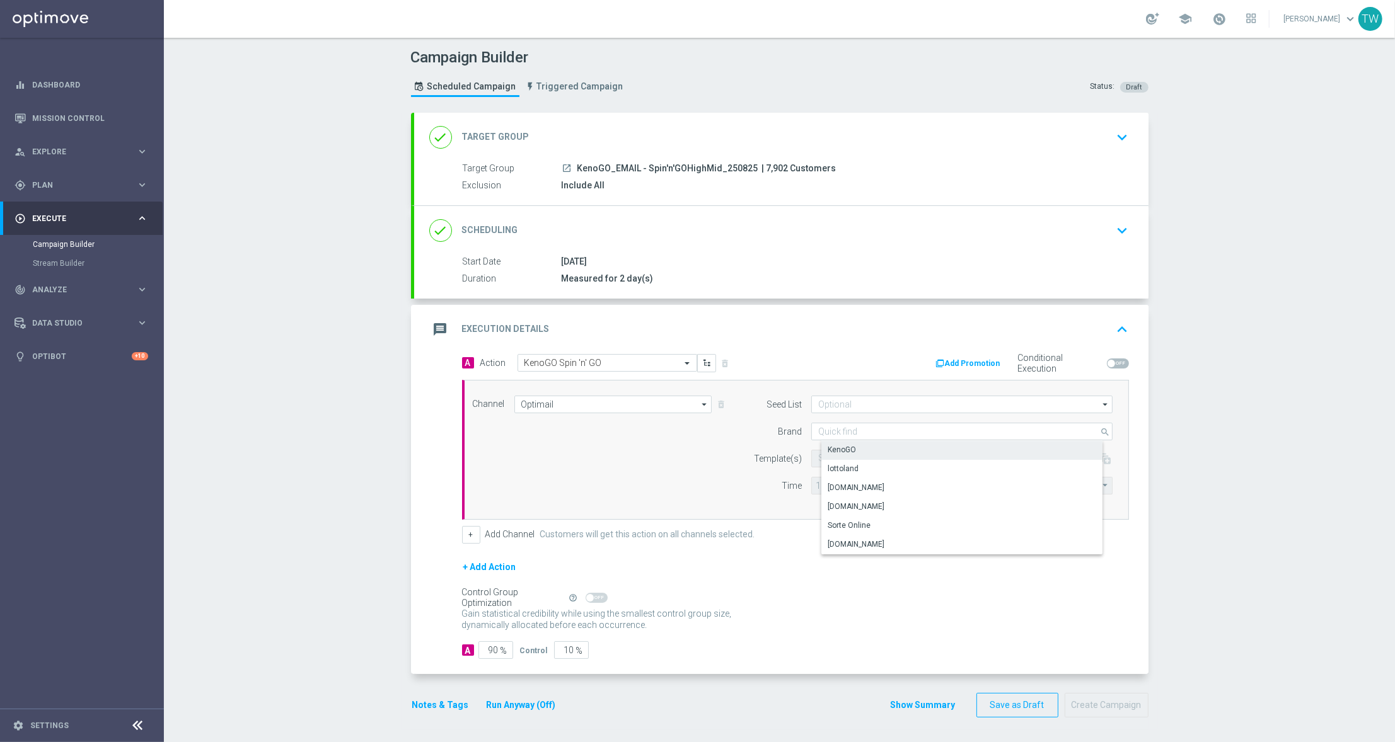
click at [902, 449] on div "KenoGO" at bounding box center [972, 450] width 302 height 18
type input "KenoGO"
click at [878, 461] on input "text" at bounding box center [921, 459] width 207 height 11
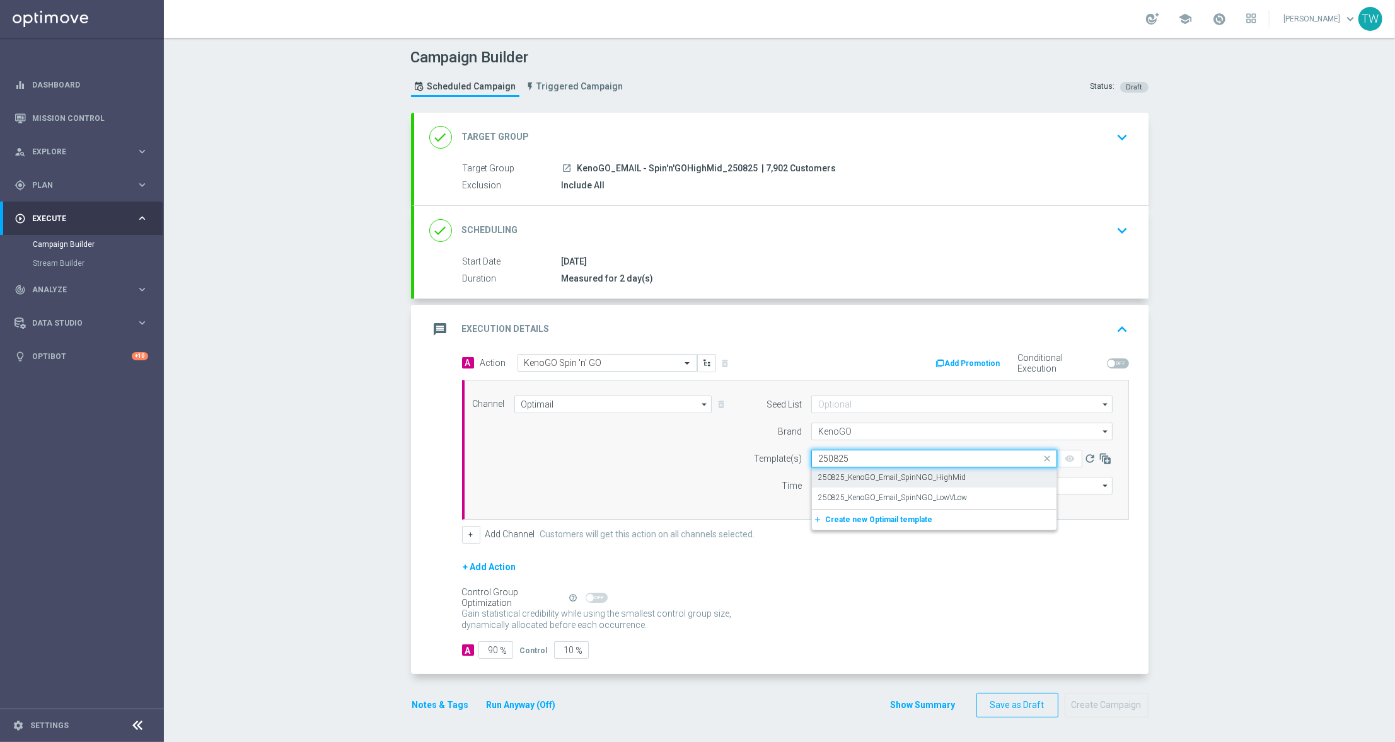
click at [880, 477] on label "250825_KenoGO_Email_SpinNGO_HighMid" at bounding box center [891, 478] width 147 height 11
type input "250825"
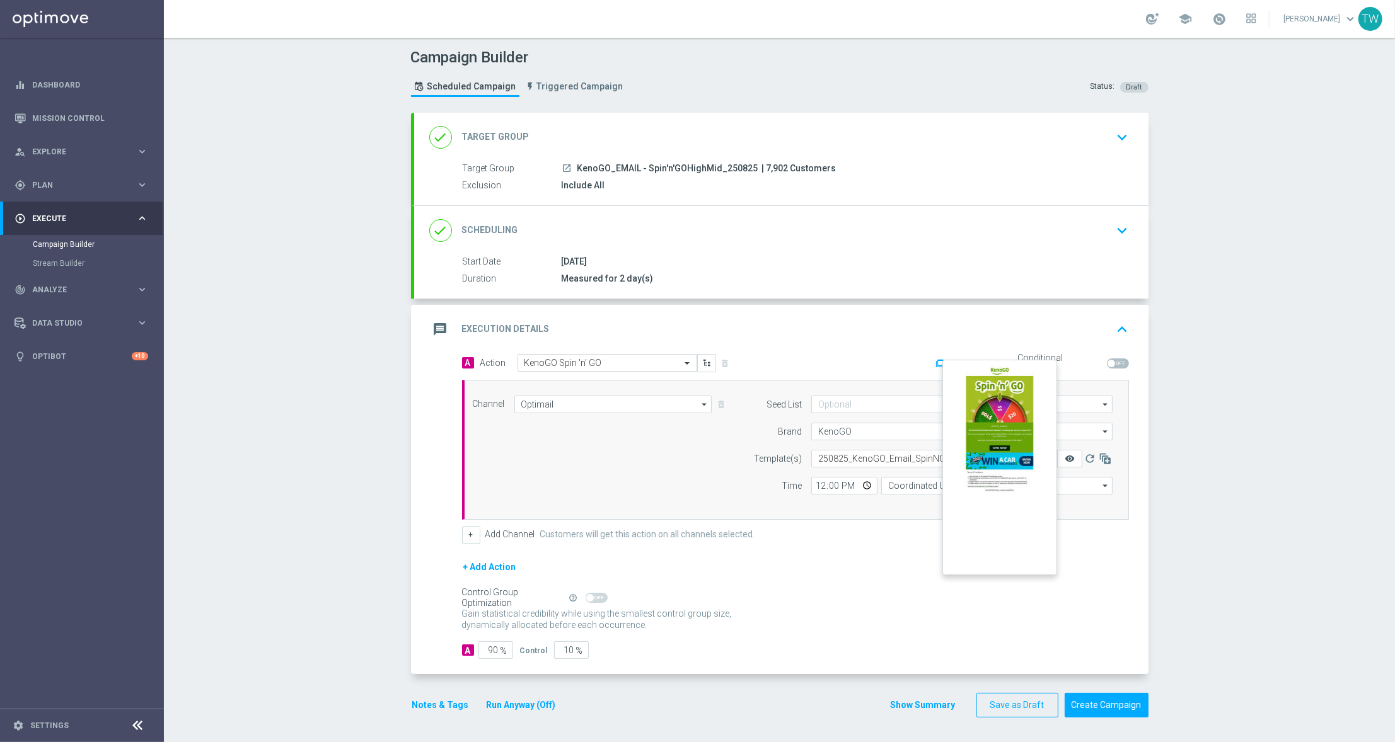
click at [1070, 460] on icon "remove_red_eye" at bounding box center [1069, 459] width 10 height 10
click at [1088, 461] on icon "refresh" at bounding box center [1089, 458] width 13 height 13
click at [1073, 459] on icon "remove_red_eye" at bounding box center [1069, 459] width 10 height 10
click at [694, 135] on div "done Target Group keyboard_arrow_down" at bounding box center [781, 137] width 704 height 24
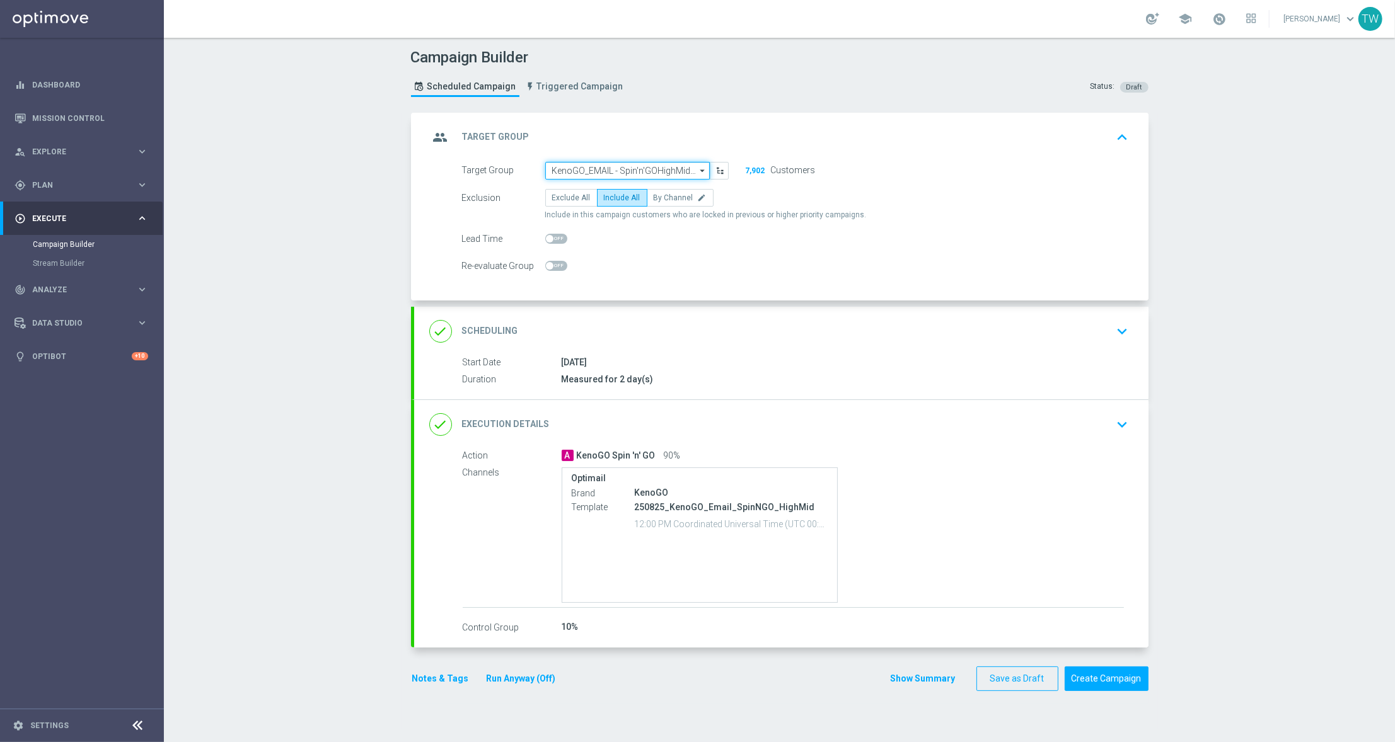
click at [659, 174] on input "KenoGO_EMAIL - Spin'n'GOHighMid_250825" at bounding box center [627, 171] width 164 height 18
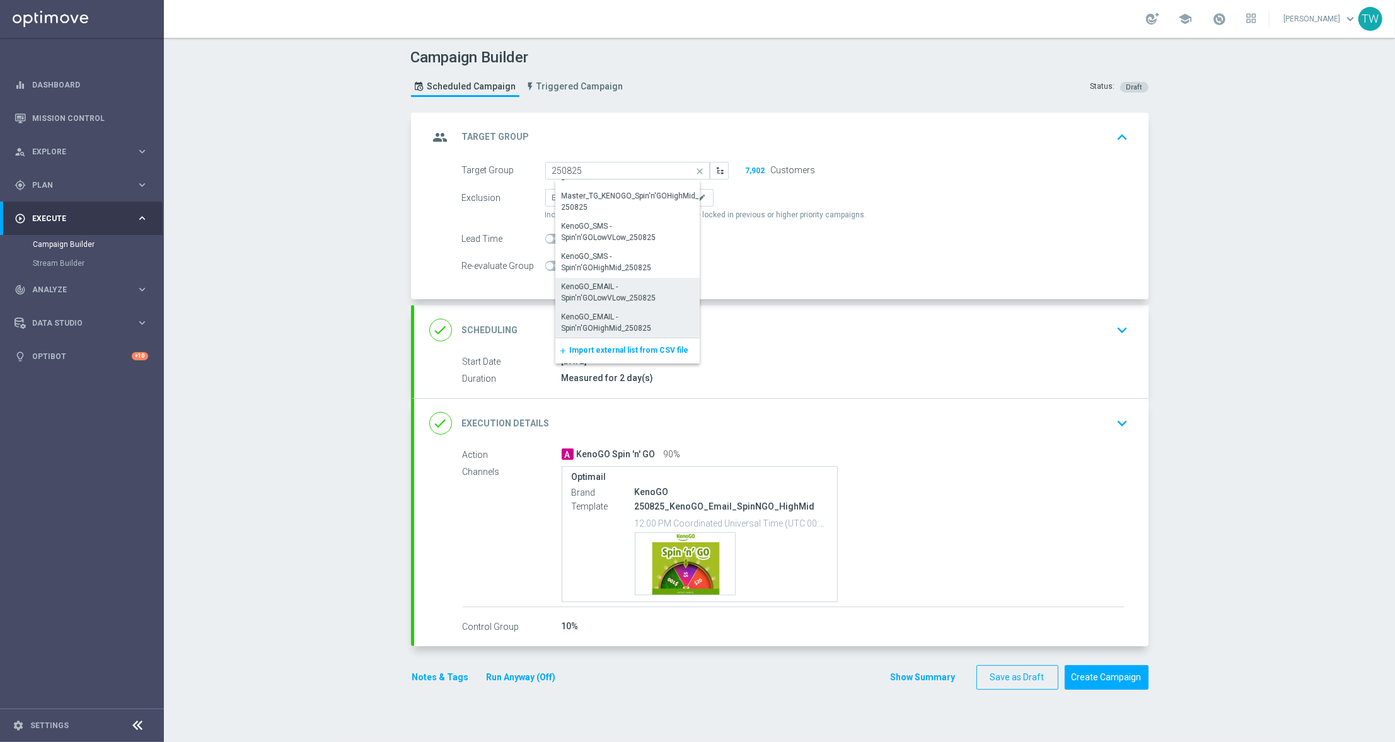
click at [648, 292] on div "KenoGO_EMAIL - Spin'n'GOLowVLow_250825" at bounding box center [632, 292] width 142 height 23
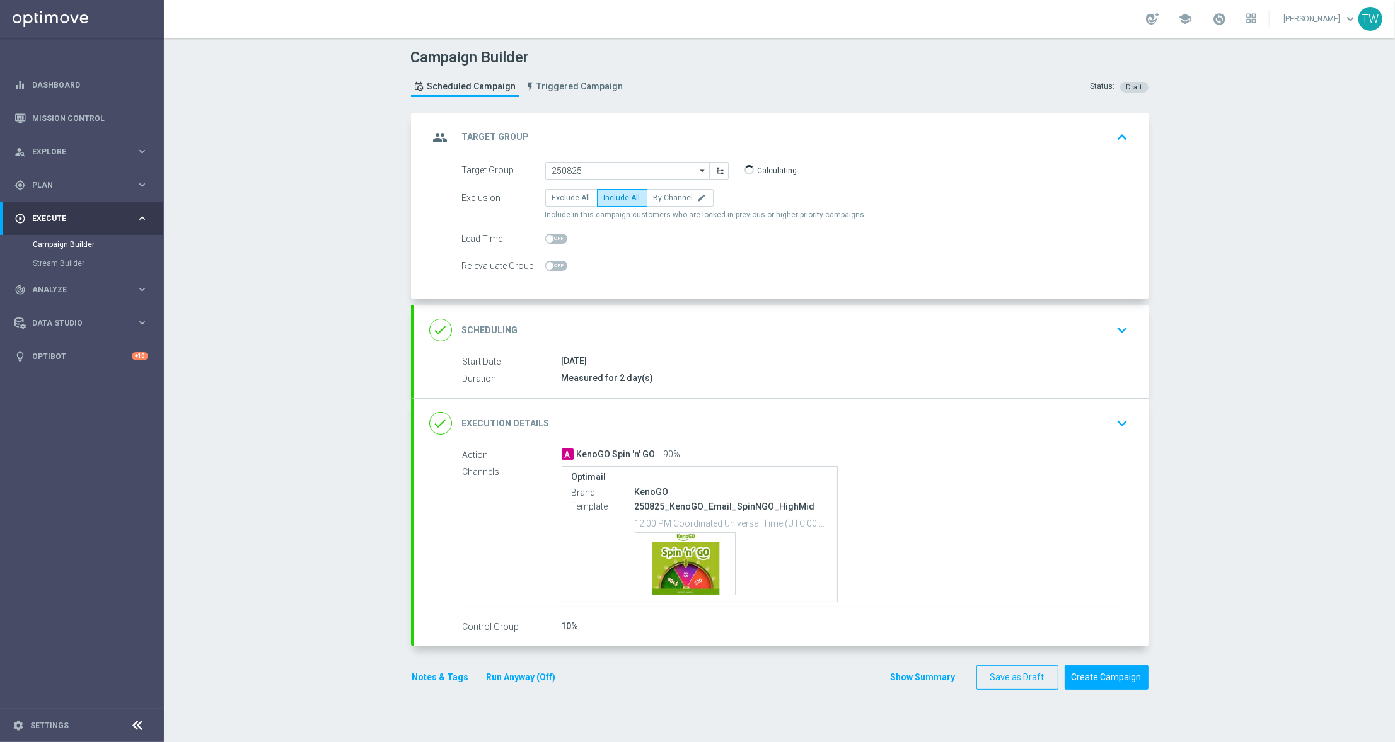
type input "KenoGO_EMAIL - Spin'n'GOLowVLow_250825"
click at [1126, 414] on icon "keyboard_arrow_down" at bounding box center [1122, 423] width 19 height 19
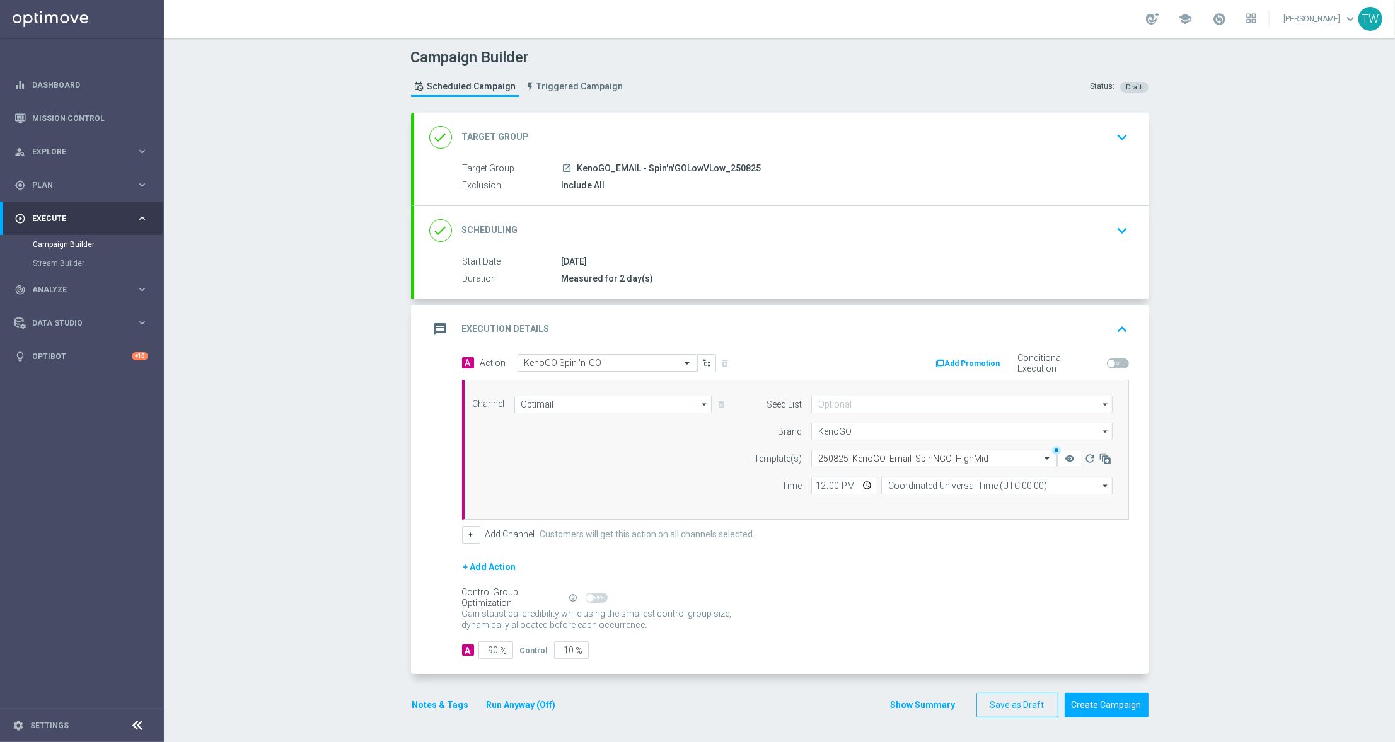
click at [709, 316] on div "message Execution Details keyboard_arrow_up" at bounding box center [781, 329] width 734 height 49
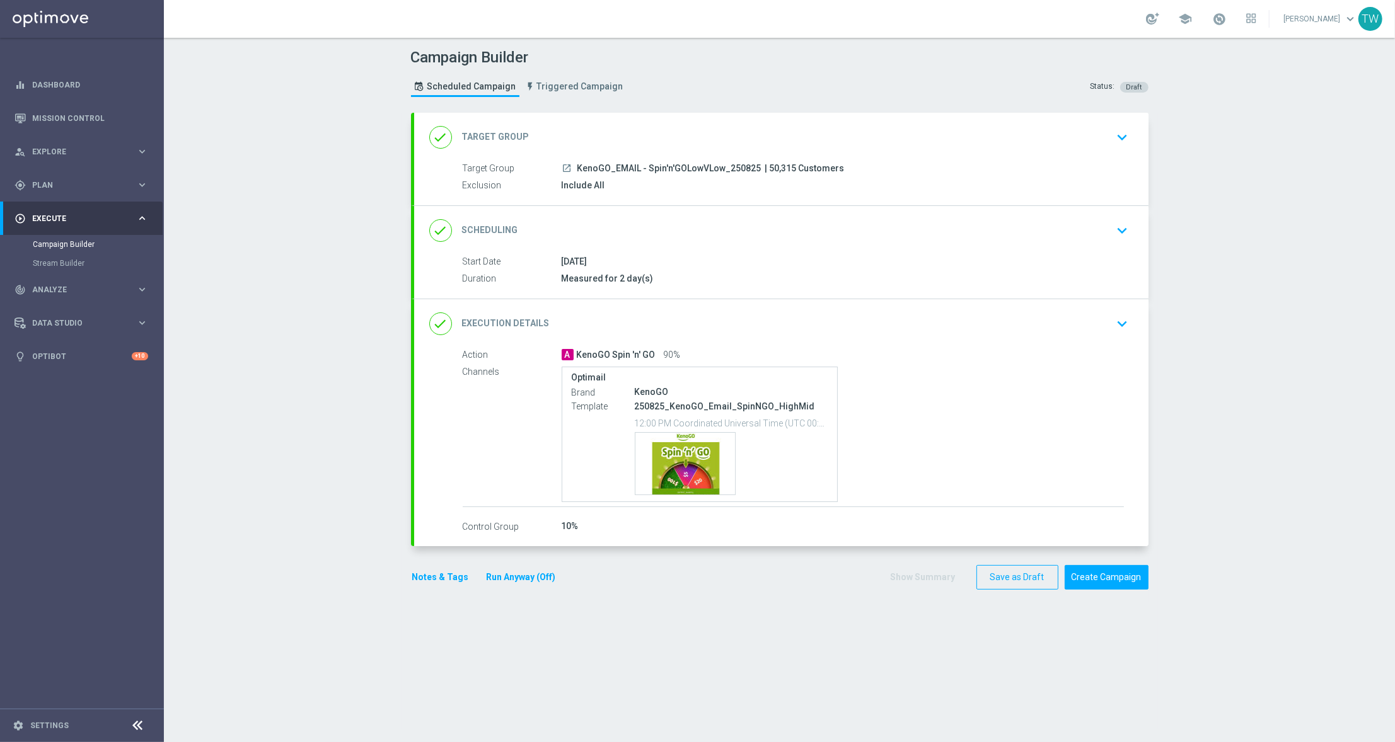
click at [650, 139] on div "done Target Group keyboard_arrow_down" at bounding box center [781, 137] width 704 height 24
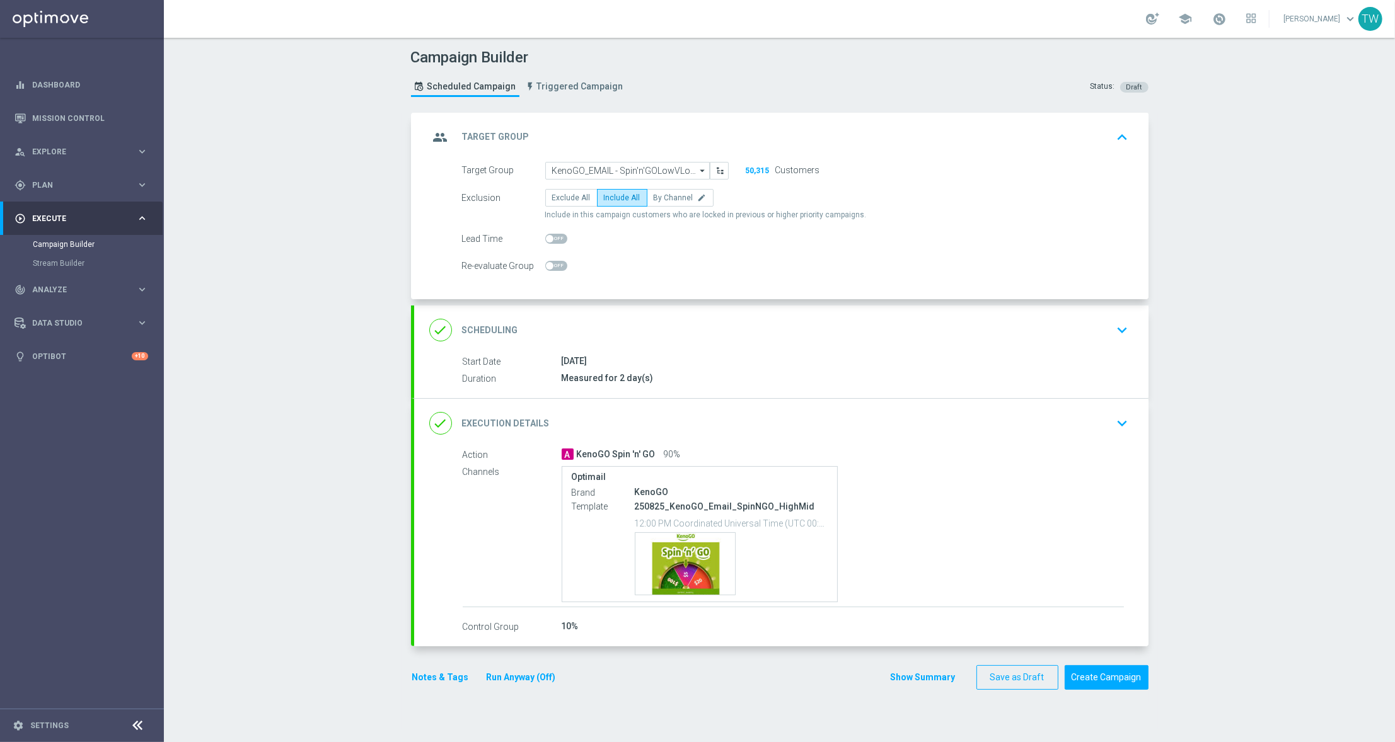
click at [793, 124] on div "group Target Group keyboard_arrow_up" at bounding box center [781, 137] width 734 height 49
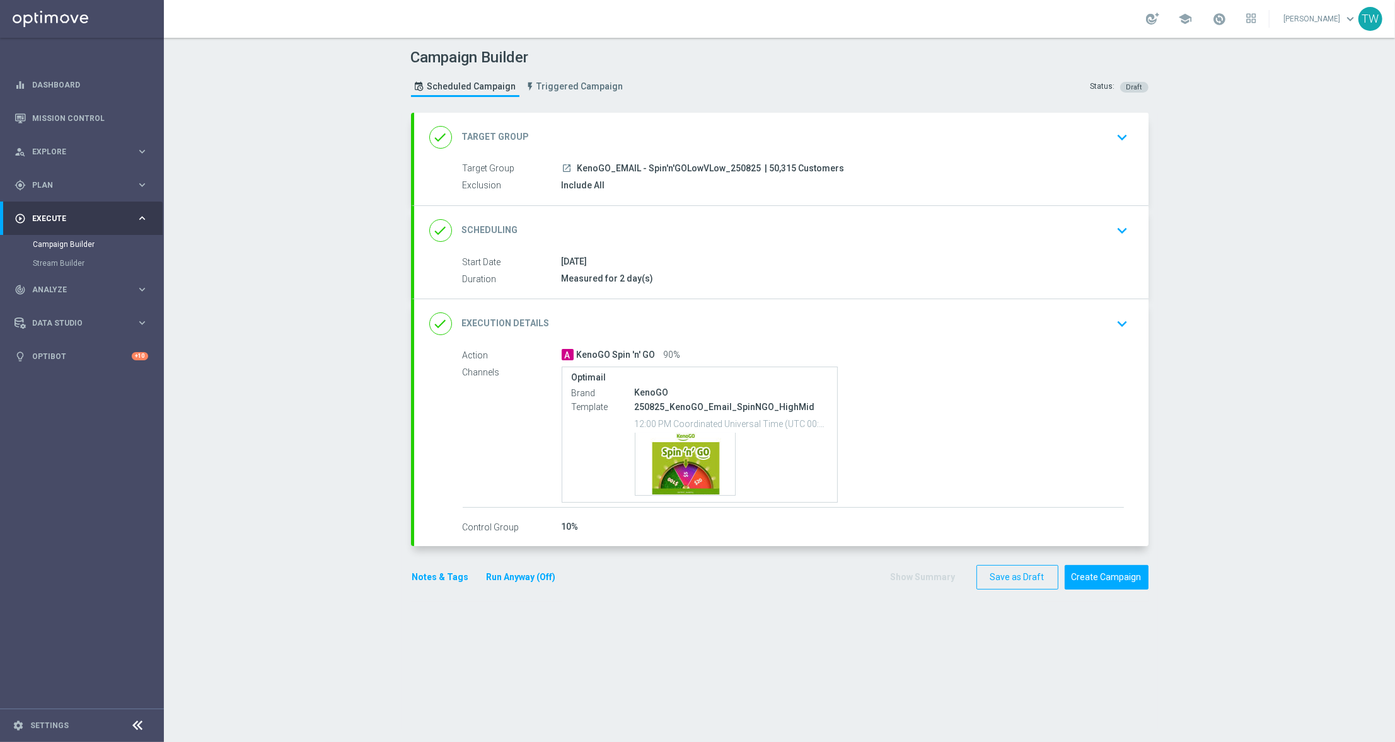
click at [657, 128] on div "done Target Group keyboard_arrow_down" at bounding box center [781, 137] width 704 height 24
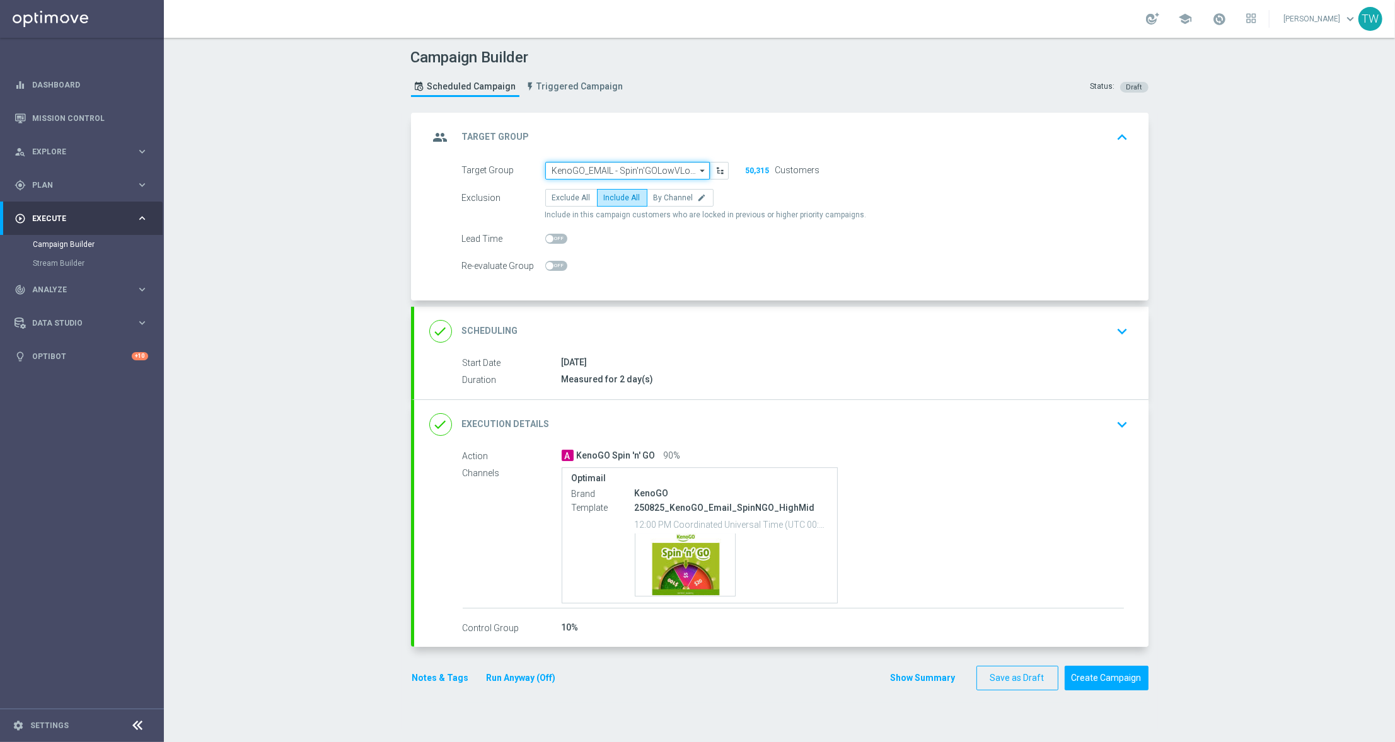
click at [619, 167] on input "KenoGO_EMAIL - Spin'n'GOLowVLow_250825" at bounding box center [627, 171] width 164 height 18
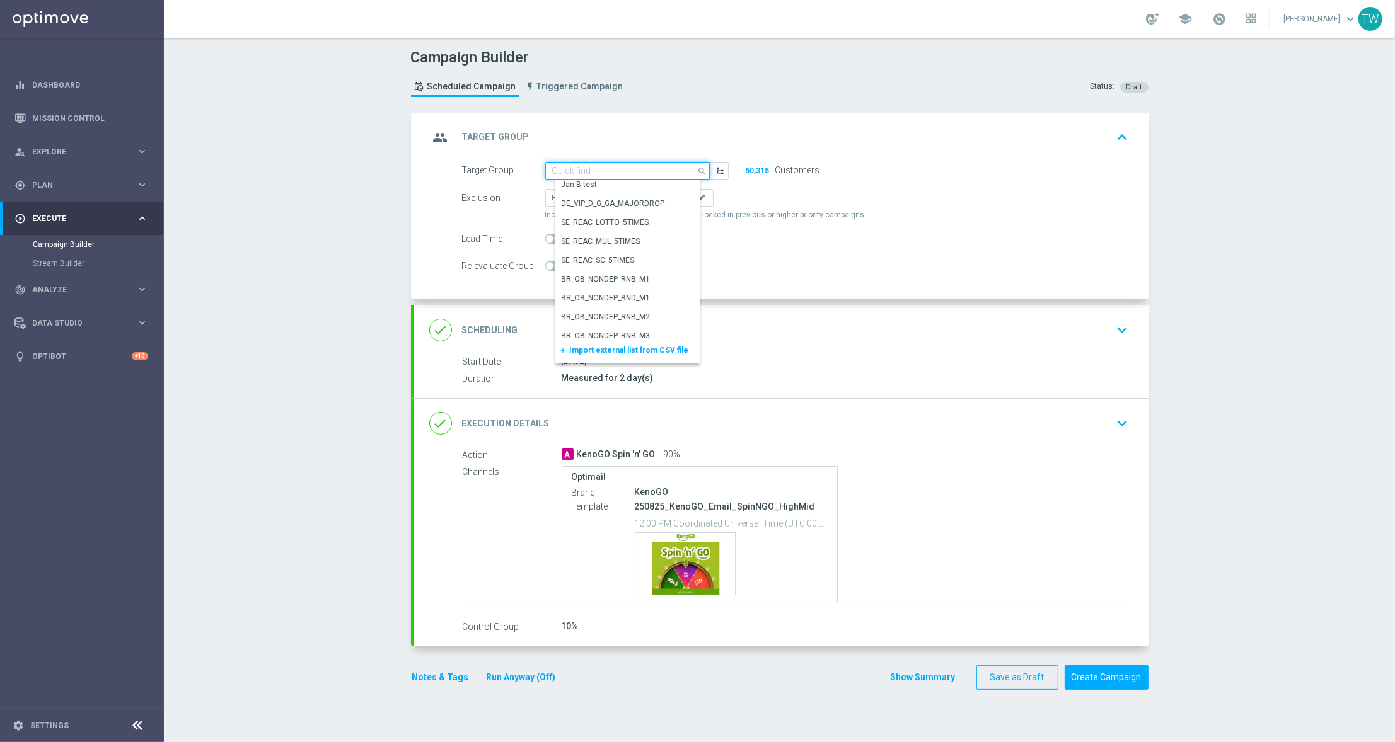
scroll to position [0, 0]
click at [619, 167] on input at bounding box center [627, 171] width 164 height 18
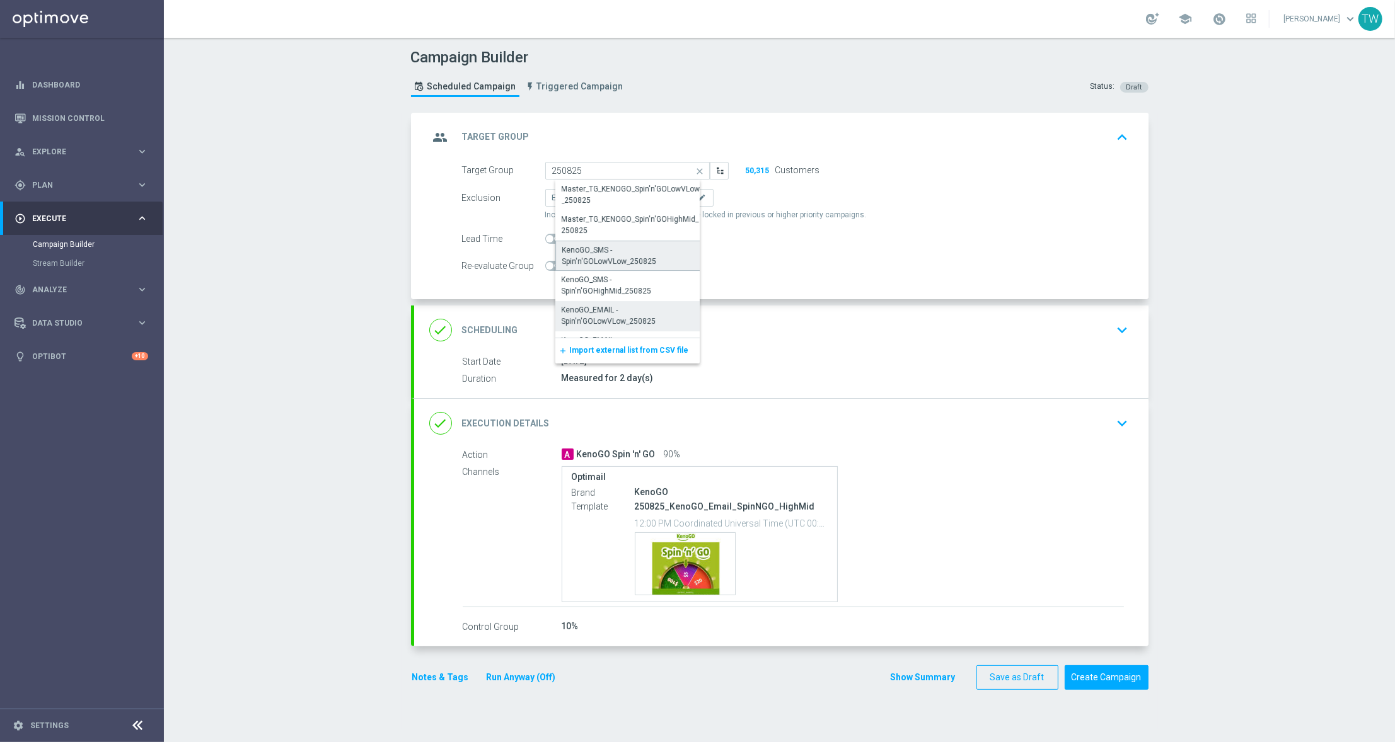
click at [642, 258] on div "KenoGO_SMS - Spin'n'GOLowVLow_250825" at bounding box center [632, 256] width 141 height 23
type input "KenoGO_SMS - Spin'n'GOLowVLow_250825"
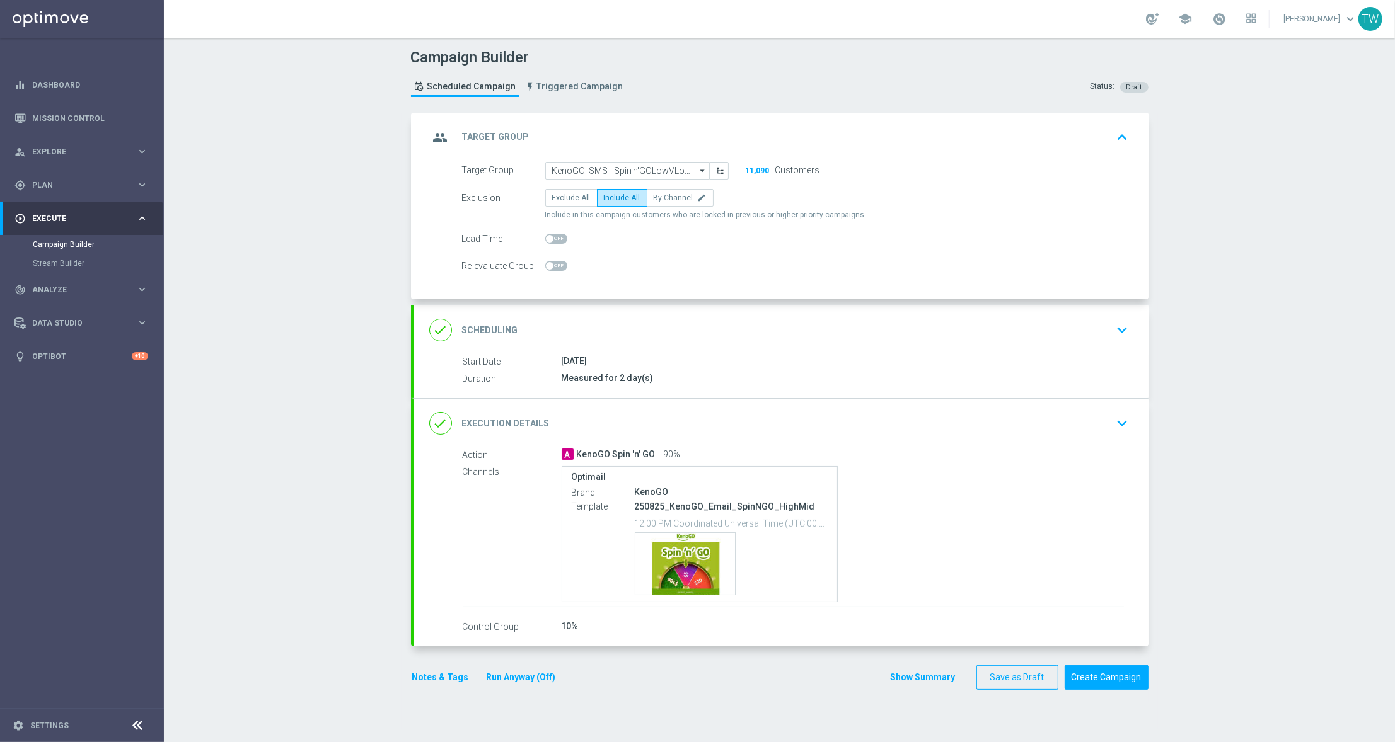
click at [711, 133] on div "group Target Group keyboard_arrow_up" at bounding box center [781, 137] width 704 height 24
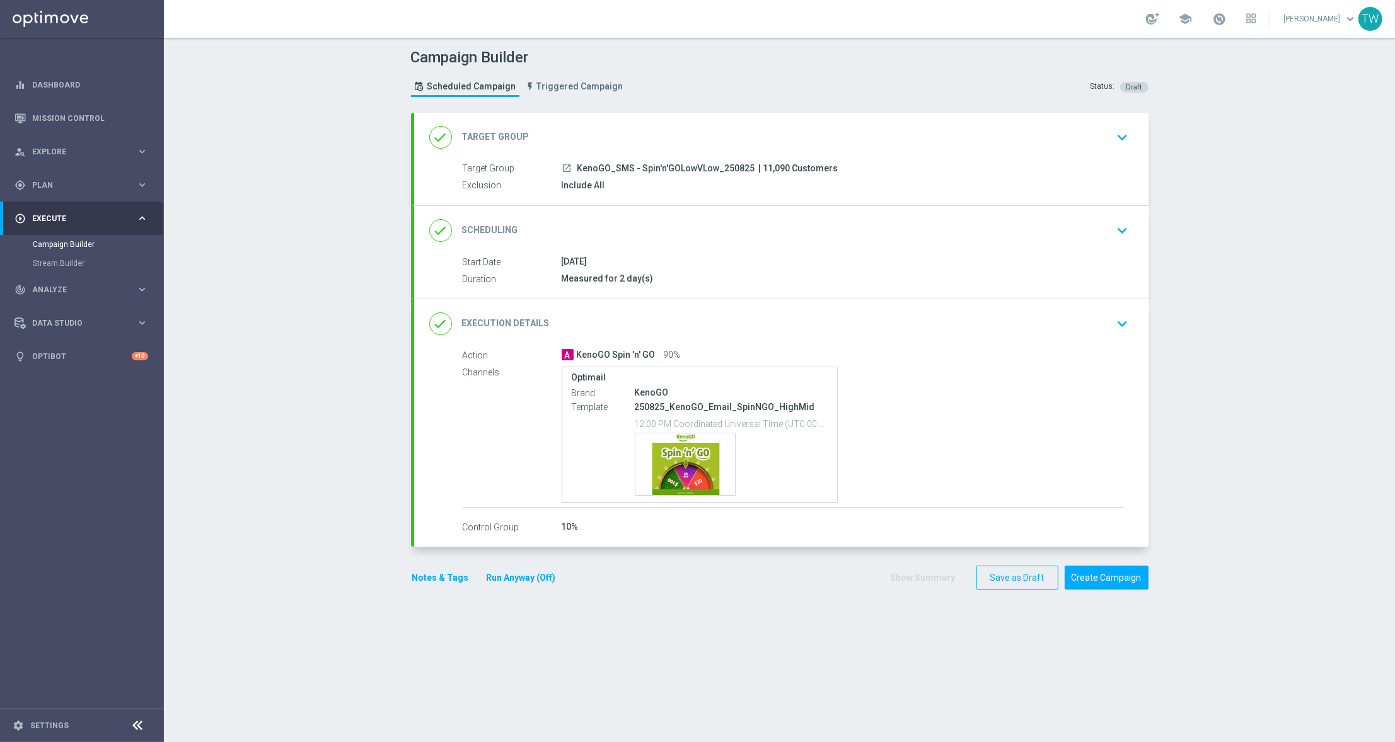
click at [634, 160] on div "done Target Group keyboard_arrow_down Target Group launch KenoGO_SMS - Spin'n'G…" at bounding box center [781, 159] width 734 height 93
drag, startPoint x: 633, startPoint y: 124, endPoint x: 624, endPoint y: 138, distance: 17.3
click at [632, 129] on div "done Target Group keyboard_arrow_down" at bounding box center [781, 137] width 704 height 24
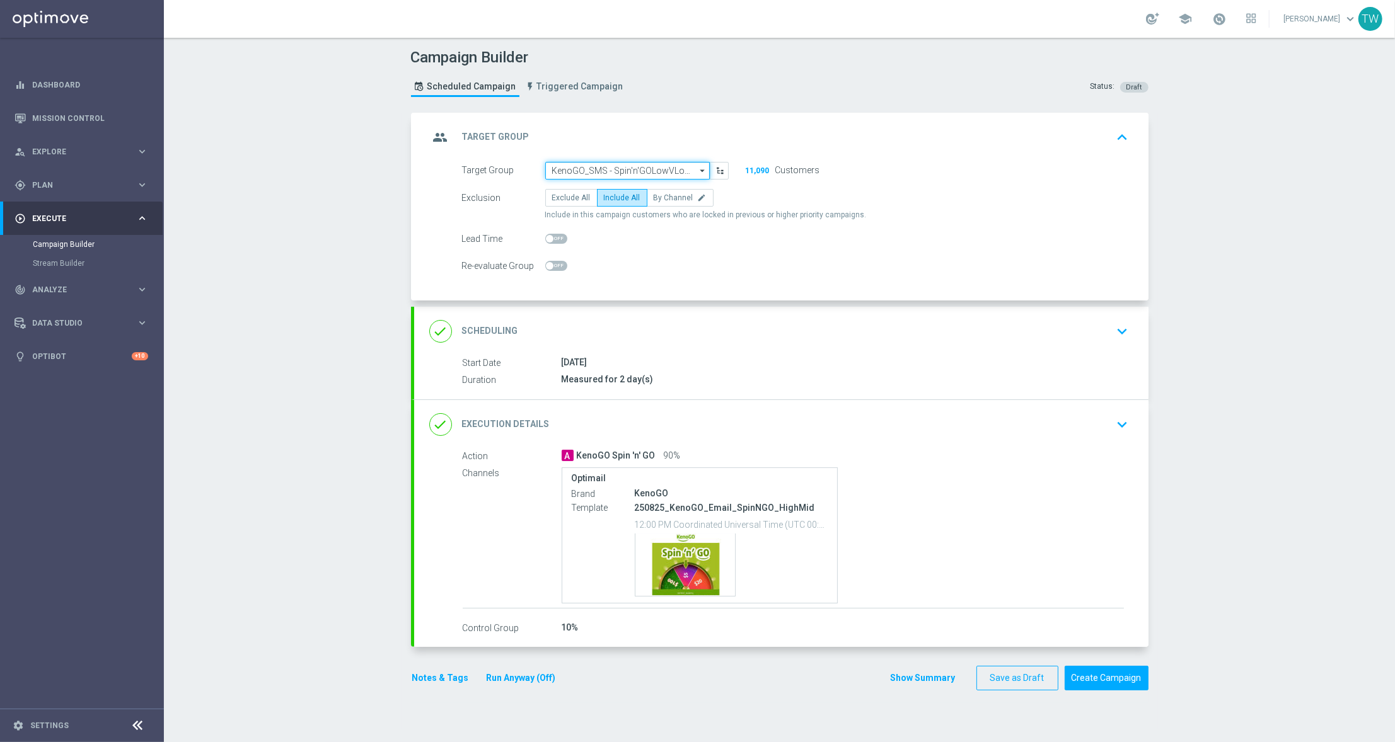
click at [606, 163] on input "KenoGO_SMS - Spin'n'GOLowVLow_250825" at bounding box center [627, 171] width 164 height 18
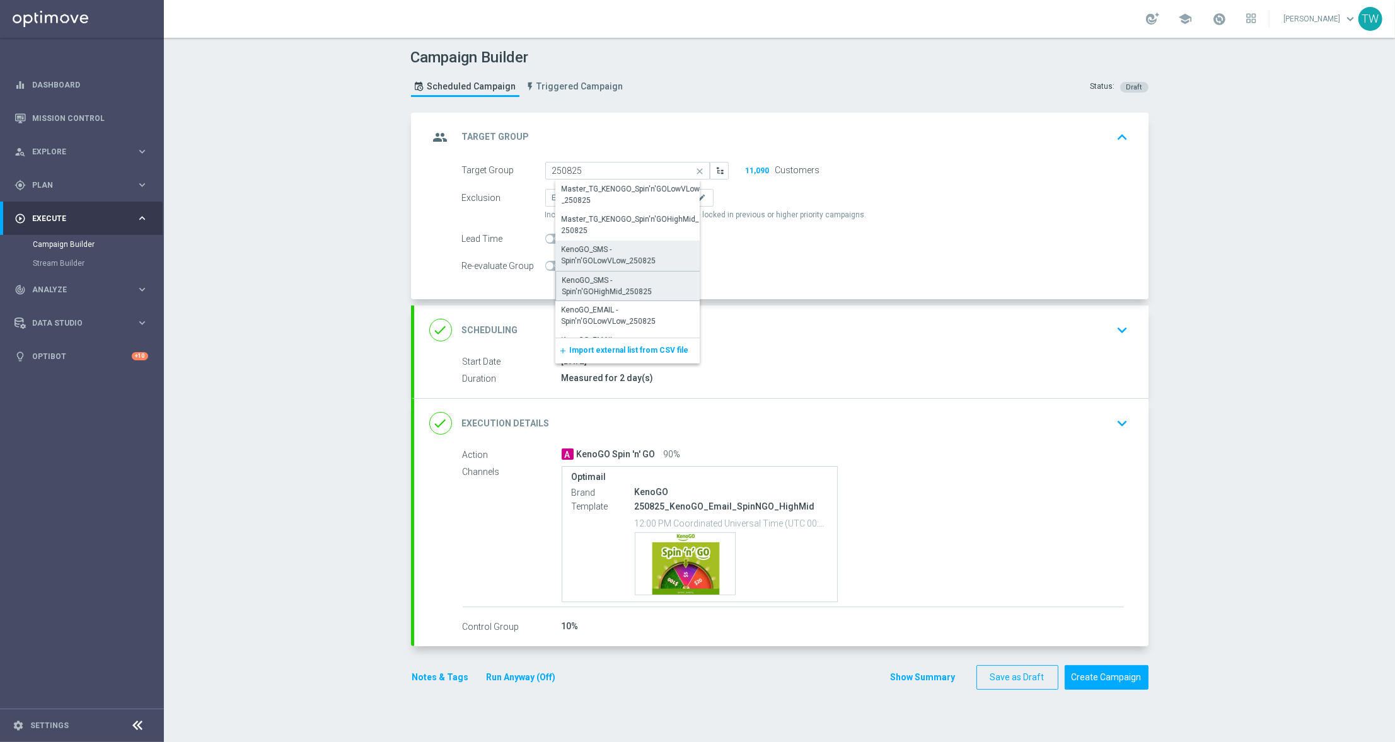
click at [614, 276] on div "KenoGO_SMS - Spin'n'GOHighMid_250825" at bounding box center [632, 286] width 141 height 23
type input "KenoGO_SMS - Spin'n'GOHighMid_250825"
